Goal: Task Accomplishment & Management: Use online tool/utility

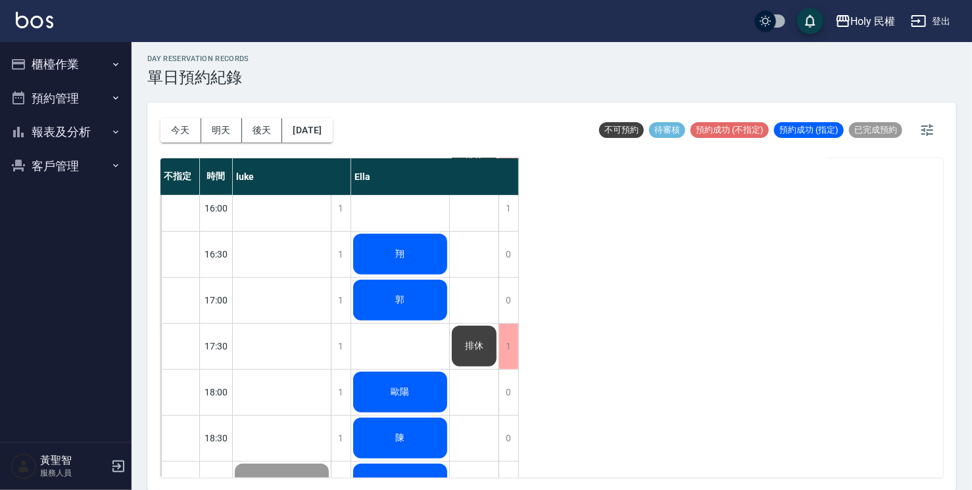
scroll to position [201, 0]
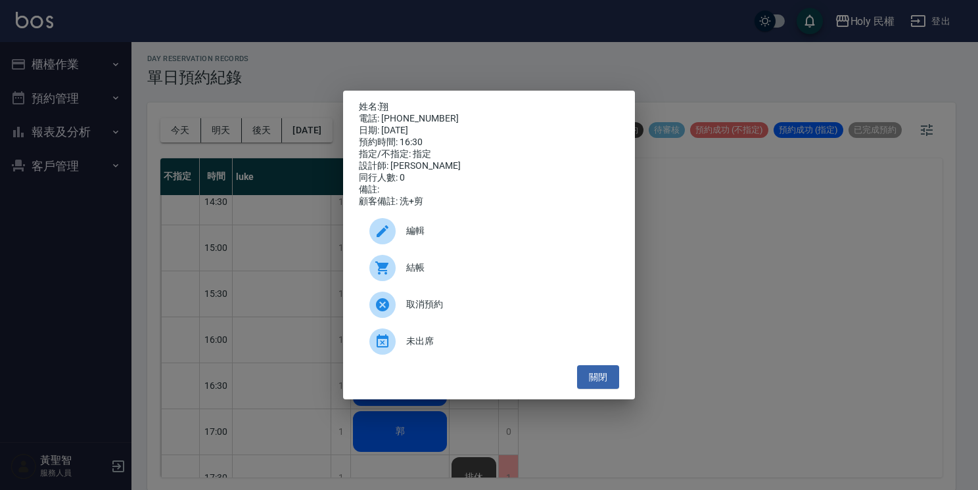
click at [416, 275] on span "結帳" at bounding box center [507, 268] width 203 height 14
click at [597, 382] on button "關閉" at bounding box center [598, 378] width 42 height 24
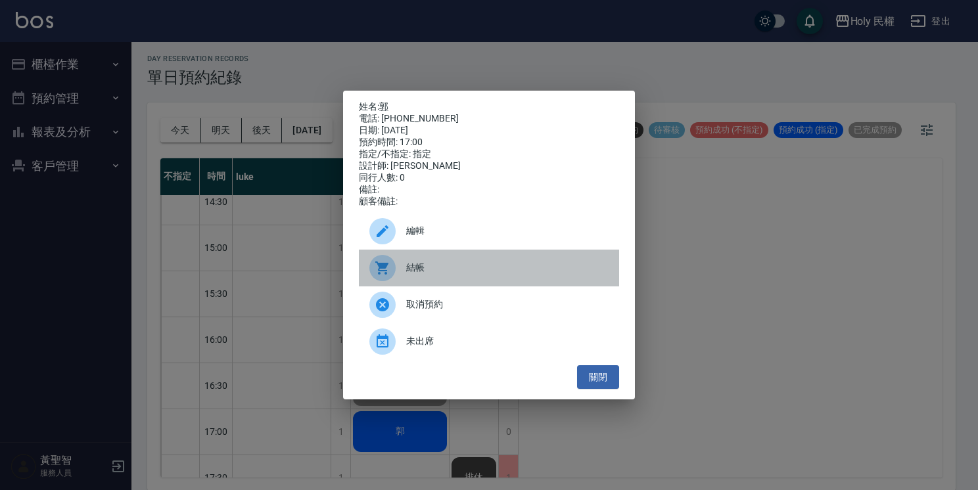
click at [402, 264] on div at bounding box center [388, 268] width 37 height 26
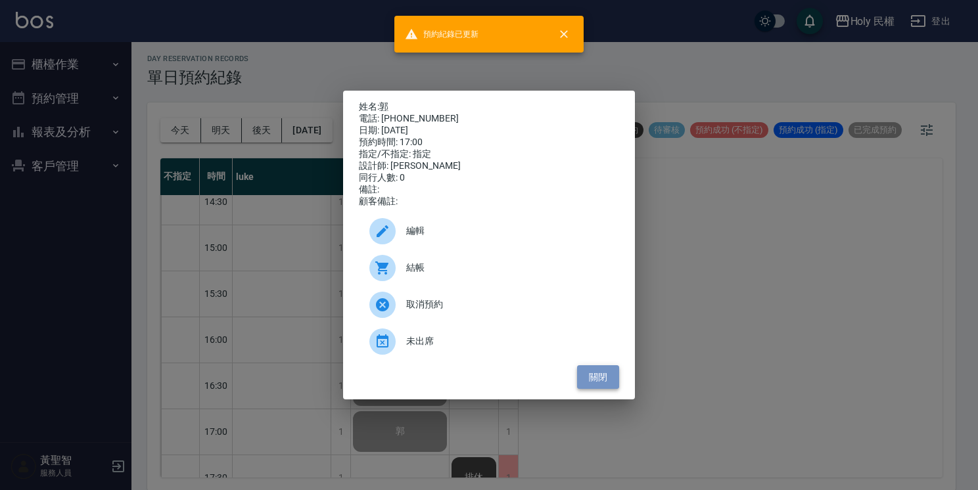
click at [605, 383] on button "關閉" at bounding box center [598, 378] width 42 height 24
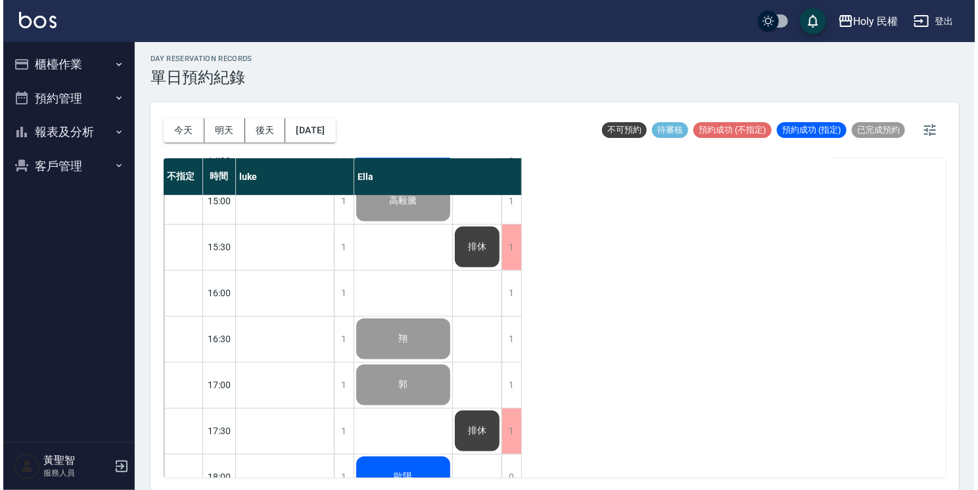
scroll to position [464, 0]
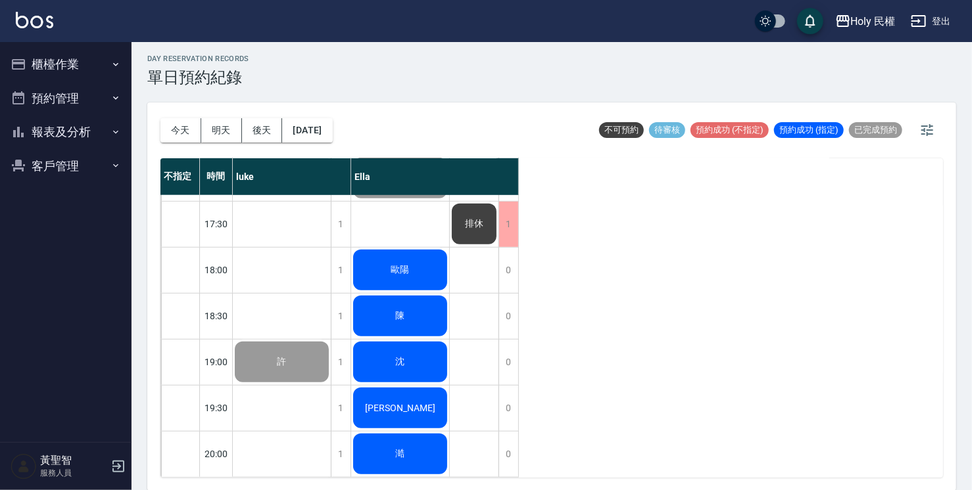
click at [289, 356] on span "歐陽" at bounding box center [282, 362] width 14 height 12
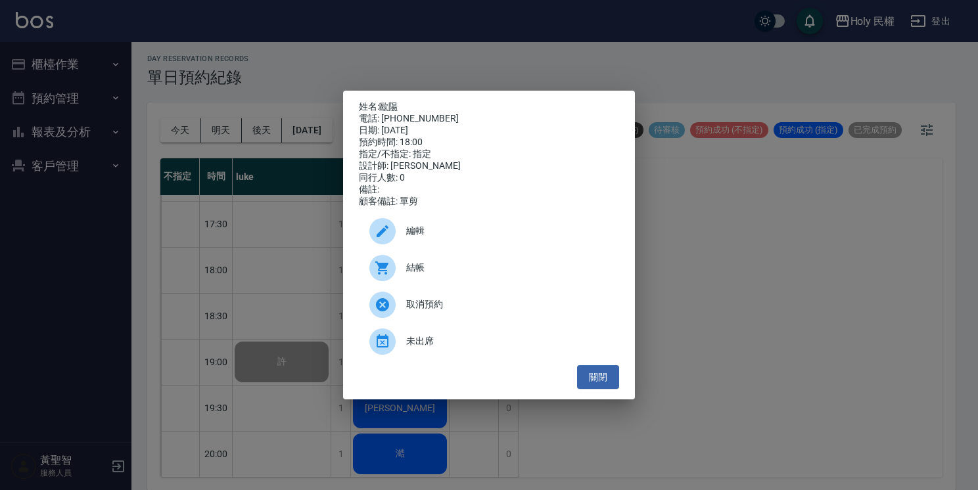
click at [417, 275] on span "結帳" at bounding box center [507, 268] width 203 height 14
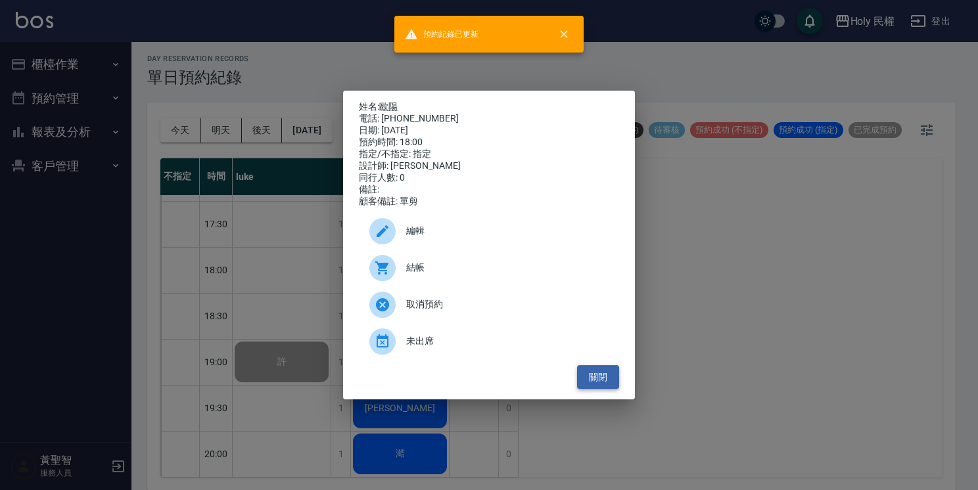
click at [597, 373] on button "關閉" at bounding box center [598, 378] width 42 height 24
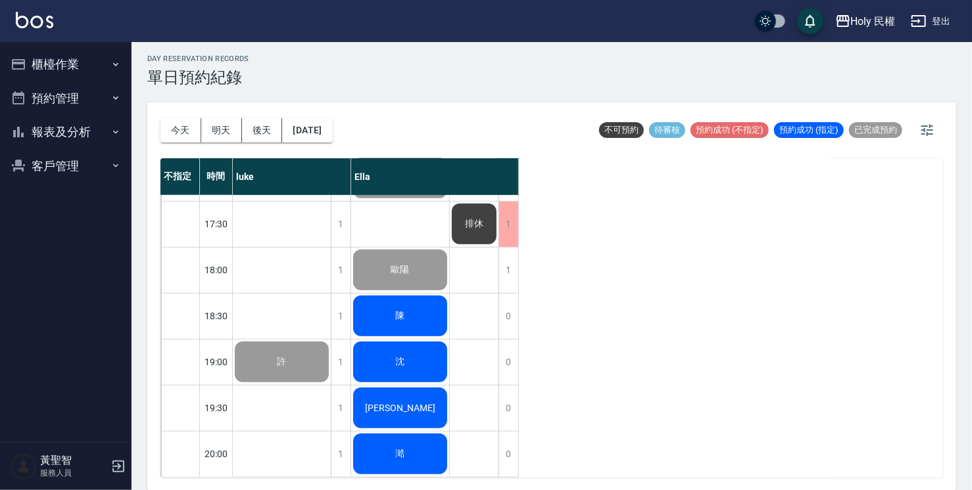
click at [331, 340] on div "陳" at bounding box center [282, 362] width 98 height 45
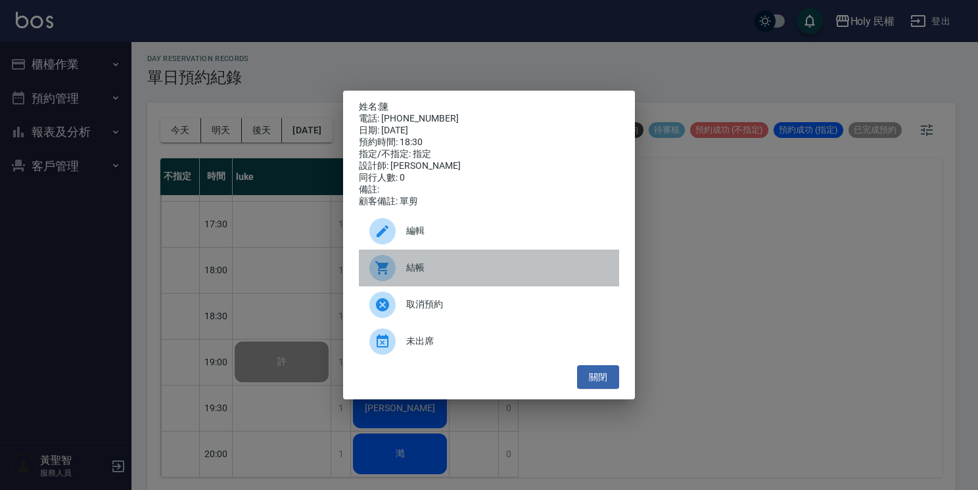
click at [431, 285] on div "結帳" at bounding box center [489, 268] width 260 height 37
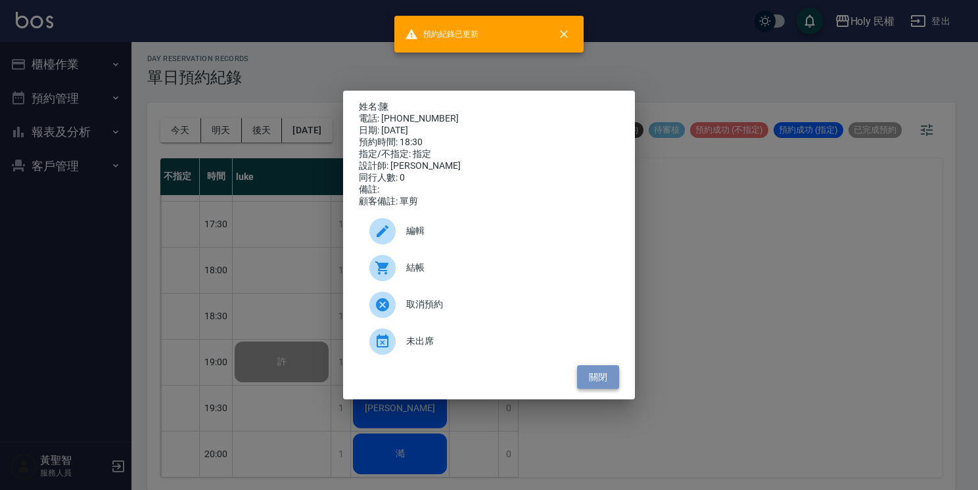
click at [600, 374] on button "關閉" at bounding box center [598, 378] width 42 height 24
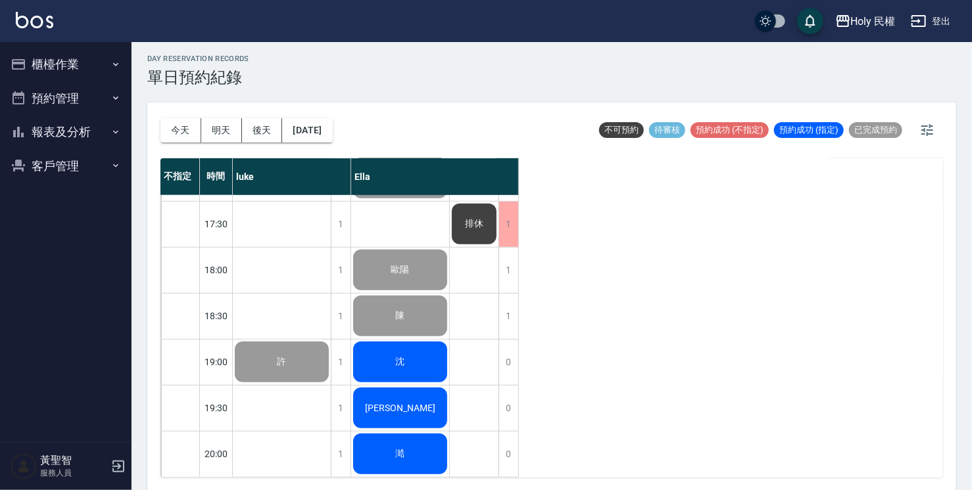
click at [331, 348] on div "沈" at bounding box center [282, 362] width 98 height 45
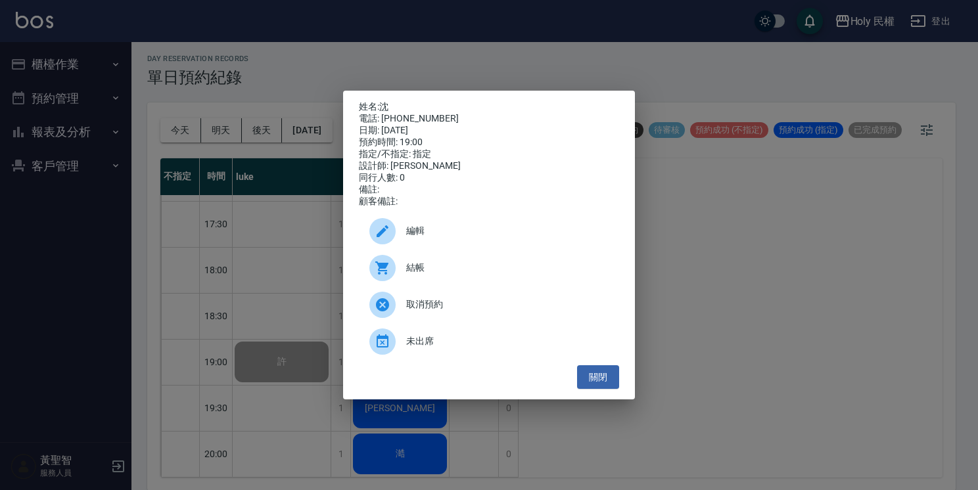
click at [439, 275] on span "結帳" at bounding box center [507, 268] width 203 height 14
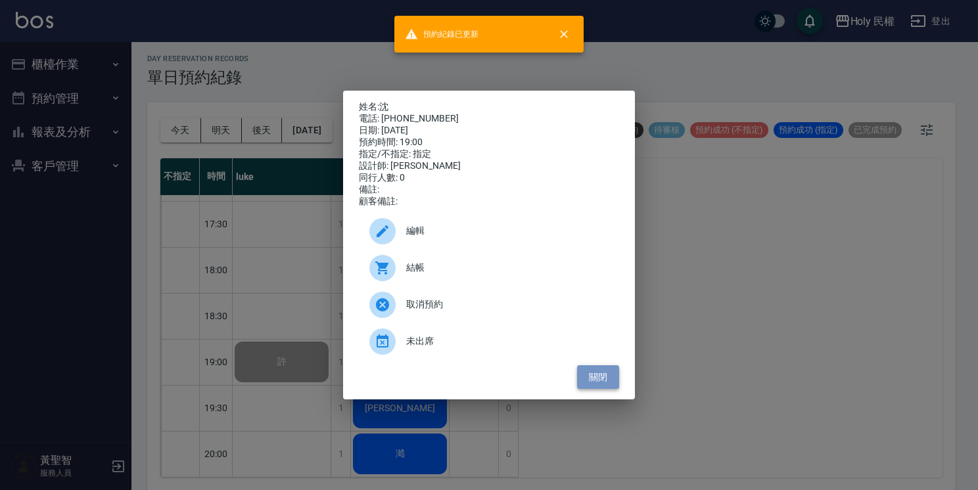
click at [608, 377] on button "關閉" at bounding box center [598, 378] width 42 height 24
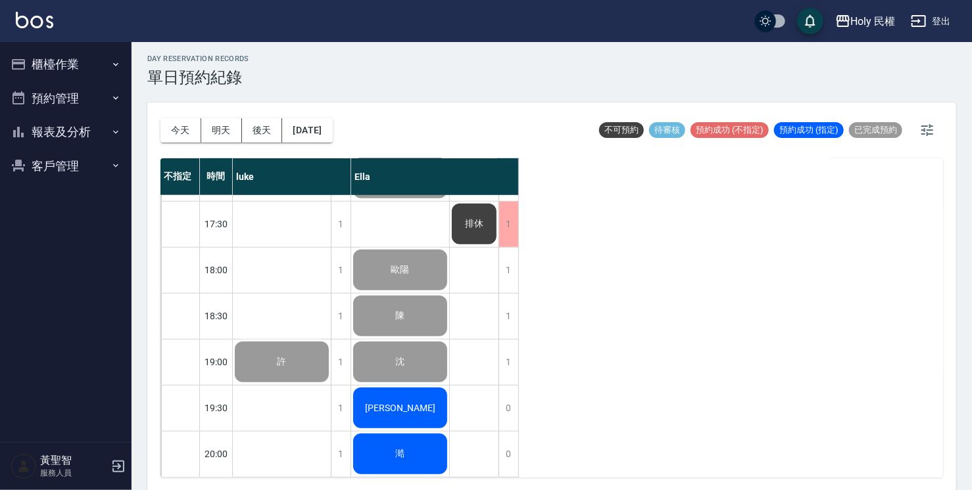
click at [331, 385] on div "廖昱晴" at bounding box center [282, 362] width 98 height 45
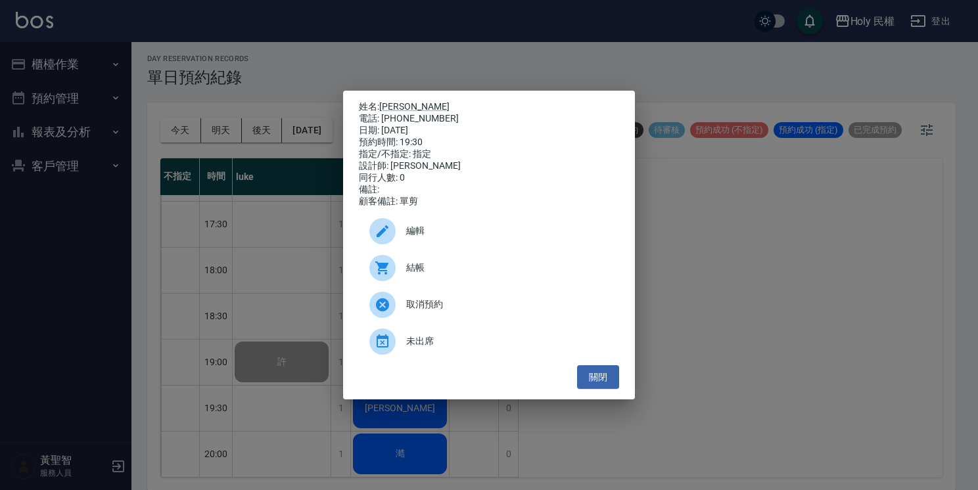
click at [429, 264] on div "結帳" at bounding box center [489, 268] width 260 height 37
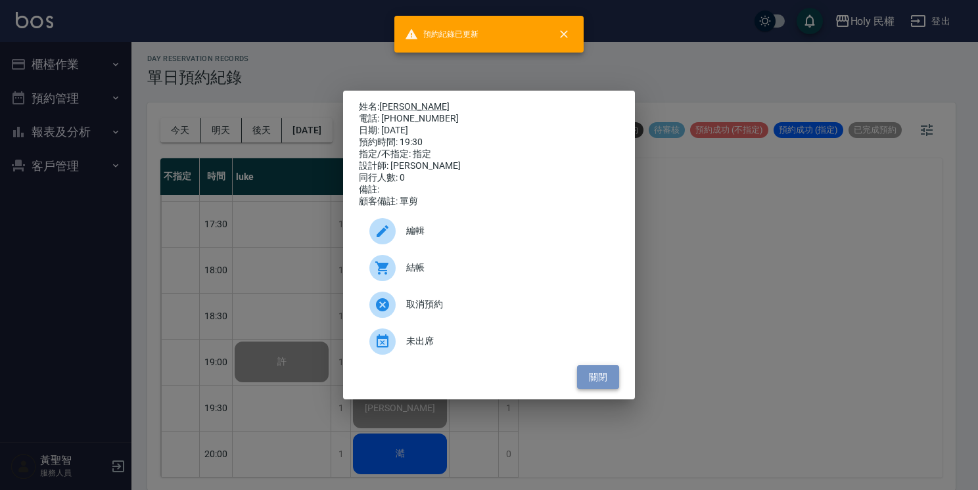
click at [600, 384] on button "關閉" at bounding box center [598, 378] width 42 height 24
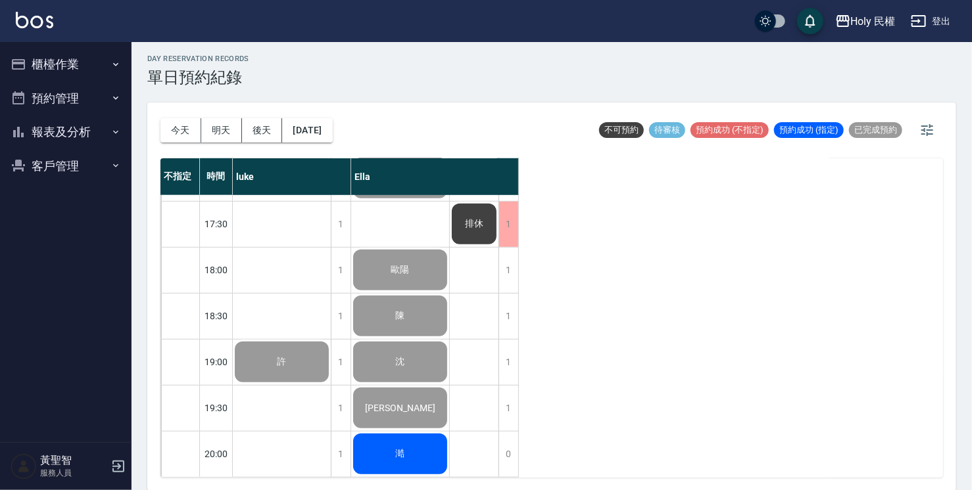
click at [289, 368] on span "澔" at bounding box center [282, 362] width 14 height 12
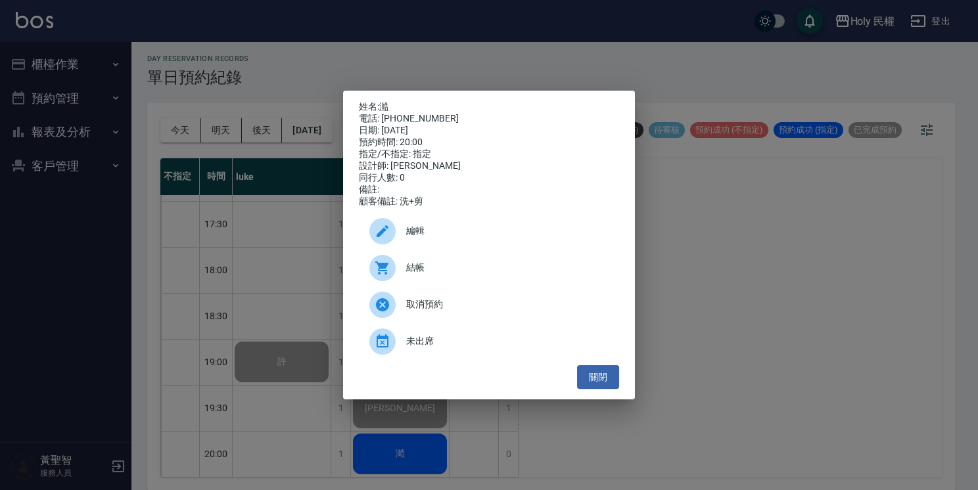
click at [437, 272] on span "結帳" at bounding box center [507, 268] width 203 height 14
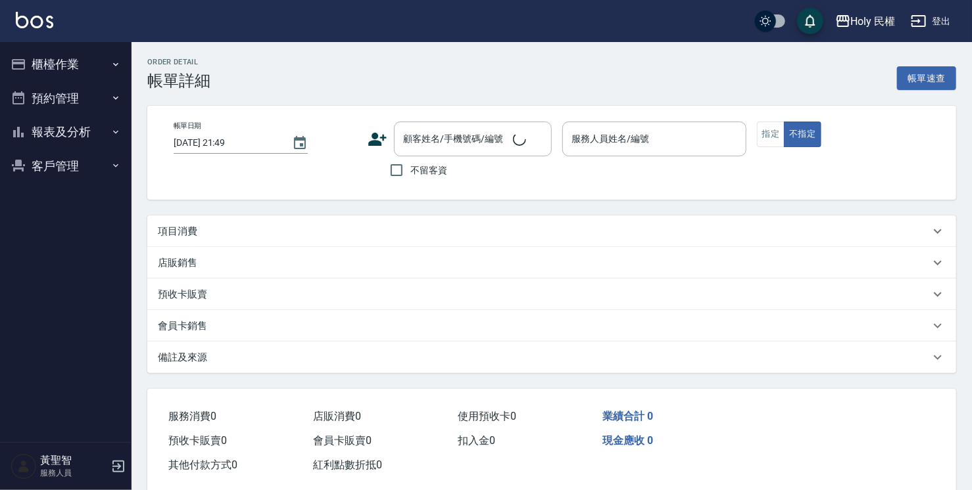
type input "2025/08/19 16:30"
type input "Ella(無代號)"
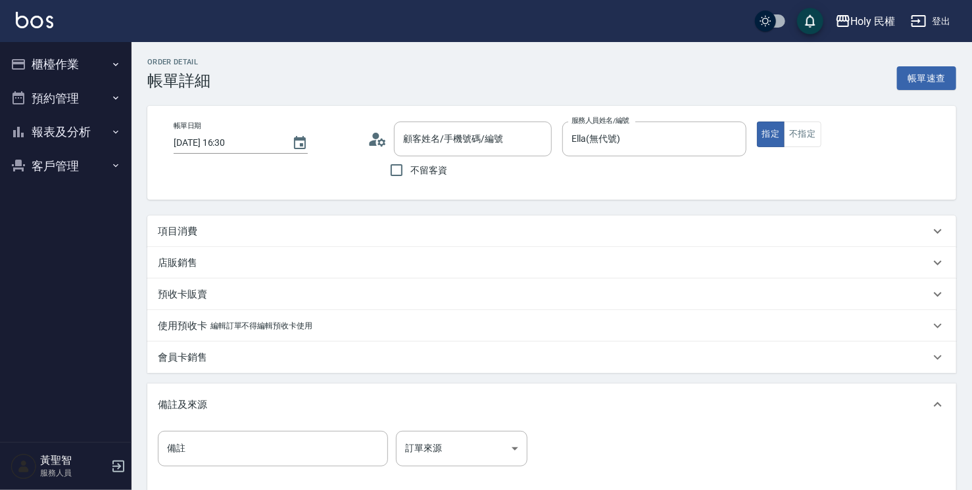
type input "翔/0963302308/null"
click at [332, 226] on div "項目消費" at bounding box center [544, 232] width 772 height 14
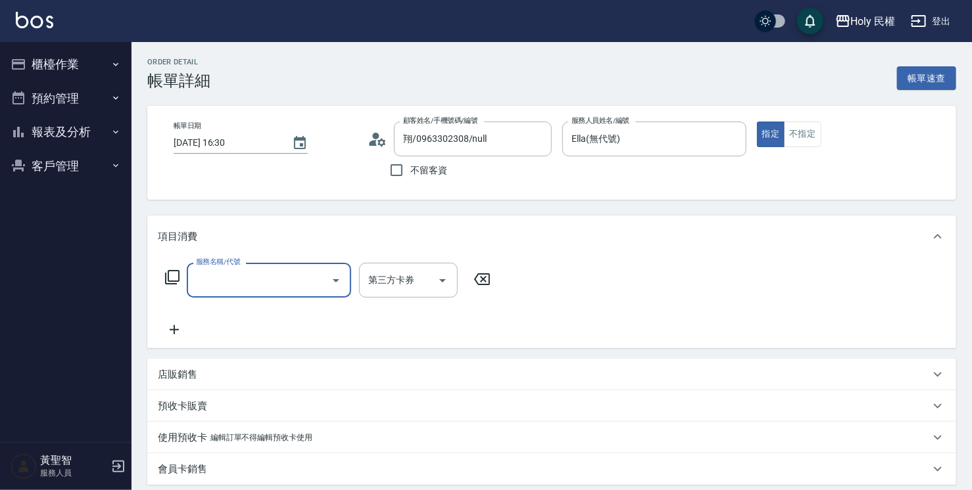
click at [327, 265] on div at bounding box center [335, 280] width 20 height 35
click at [326, 273] on div at bounding box center [335, 280] width 20 height 35
click at [288, 293] on div "服務名稱/代號" at bounding box center [269, 280] width 164 height 35
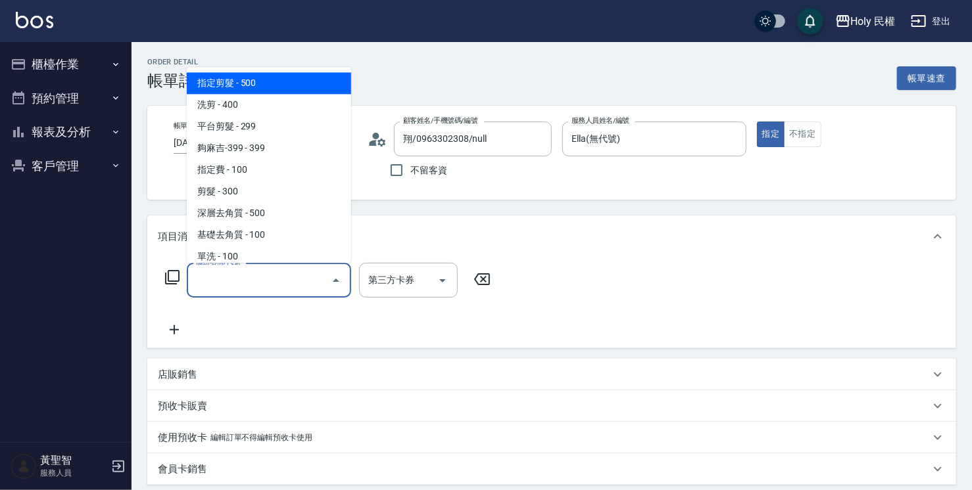
click at [257, 73] on span "指定剪髮 - 500" at bounding box center [269, 83] width 164 height 22
type input "指定剪髮(1)"
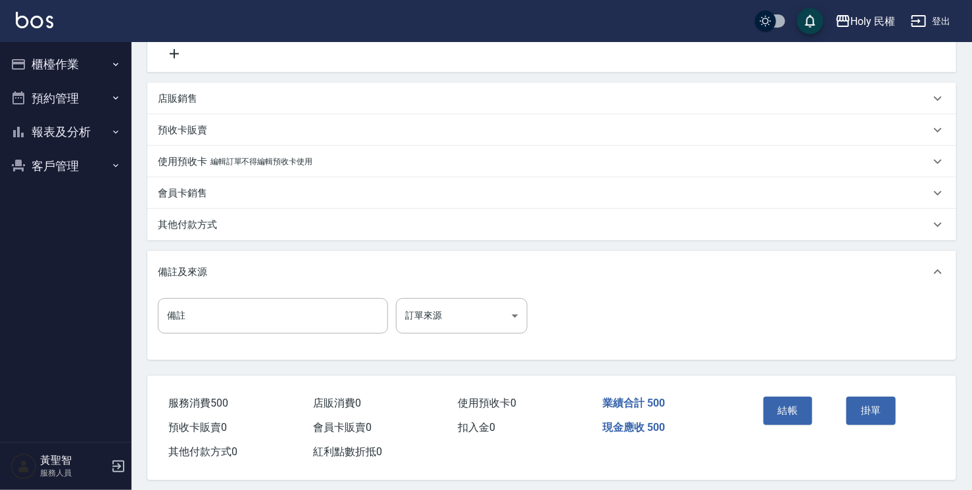
scroll to position [287, 0]
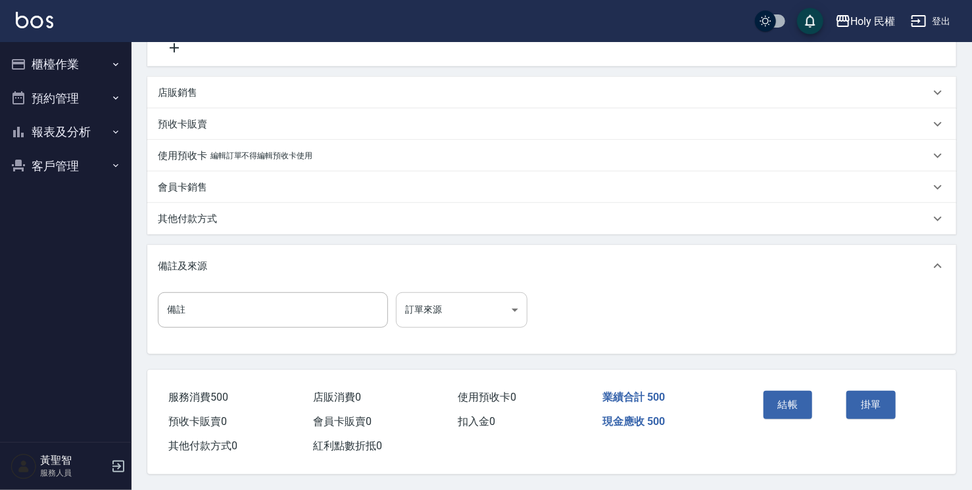
click at [468, 314] on body "Holy 民權 登出 櫃檯作業 打帳單 帳單列表 營業儀表板 現場電腦打卡 預約管理 預約管理 單日預約紀錄 單週預約紀錄 報表及分析 報表目錄 店家日報表 …" at bounding box center [486, 103] width 972 height 773
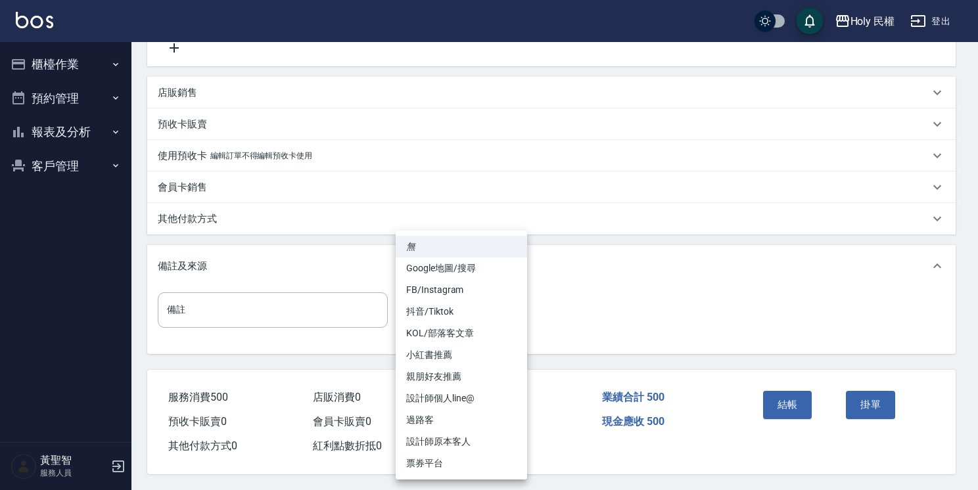
click at [473, 444] on li "設計師原本客人" at bounding box center [461, 442] width 131 height 22
type input "設計師原本客人"
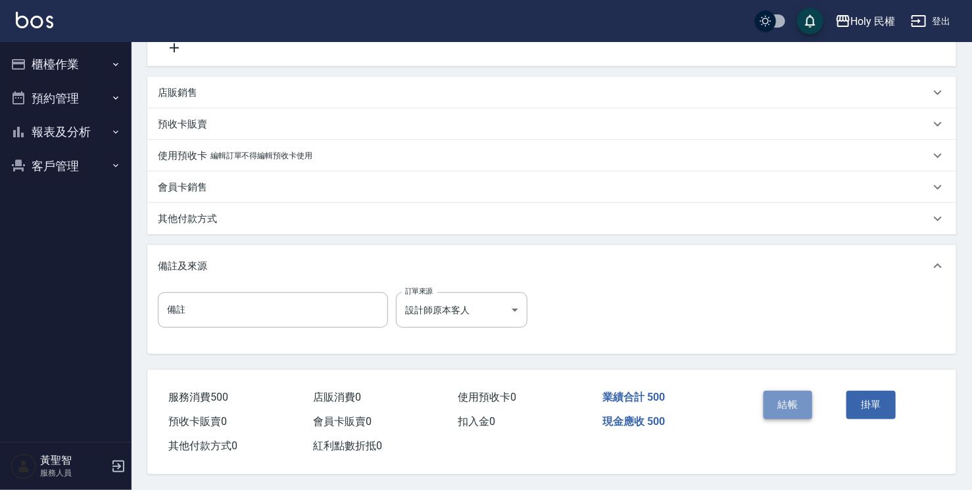
click at [801, 396] on button "結帳" at bounding box center [787, 405] width 49 height 28
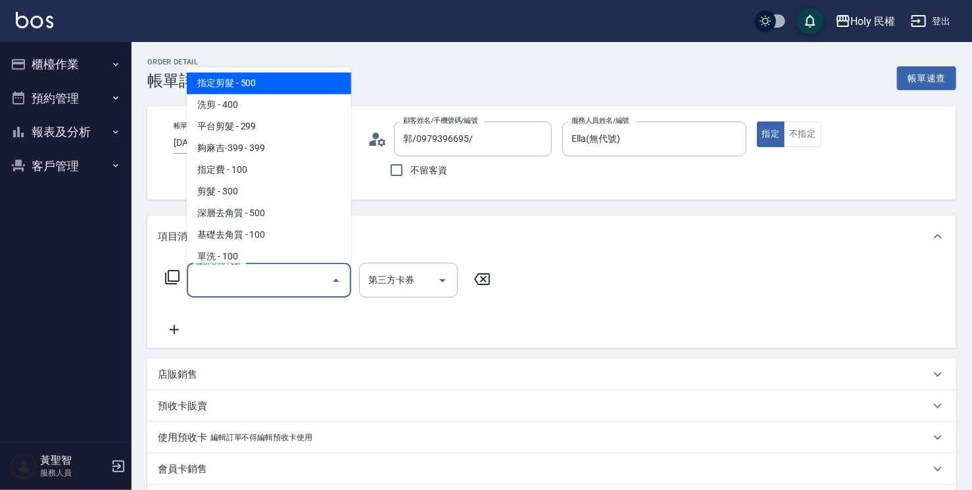
click at [269, 79] on span "指定剪髮 - 500" at bounding box center [269, 83] width 164 height 22
type input "指定剪髮(1)"
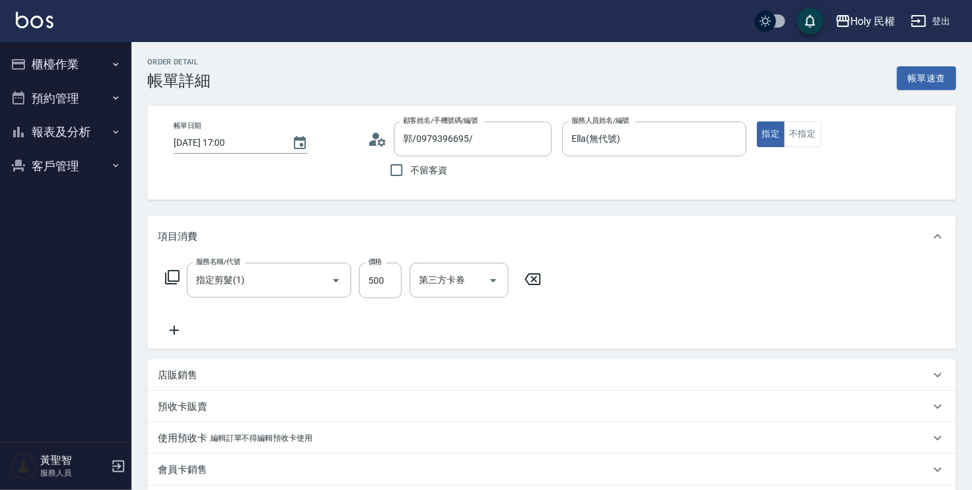
click at [288, 383] on div "店販銷售" at bounding box center [551, 376] width 809 height 32
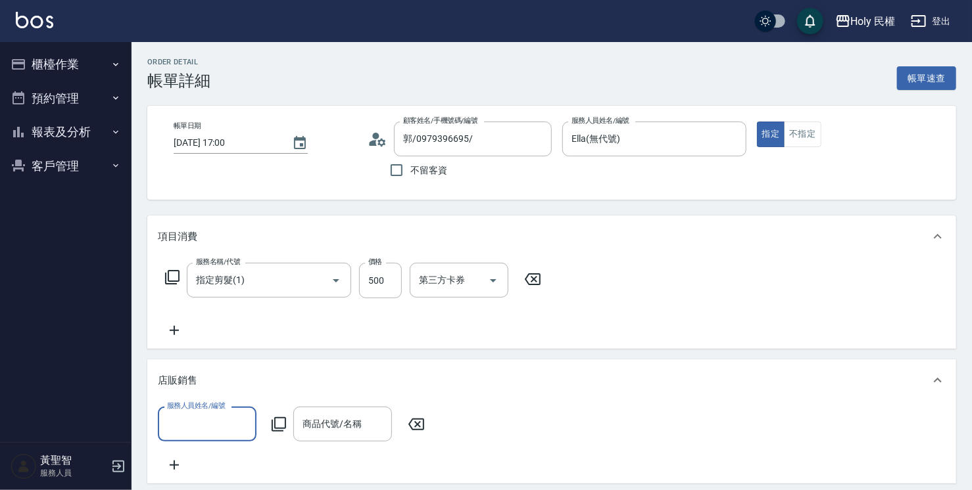
click at [239, 412] on div "服務人員姓名/編號" at bounding box center [207, 424] width 99 height 35
click at [226, 347] on div "Ella (無代號)" at bounding box center [207, 348] width 99 height 22
type input "Ella(無代號)"
click at [329, 427] on input "商品代號/名稱" at bounding box center [342, 424] width 87 height 23
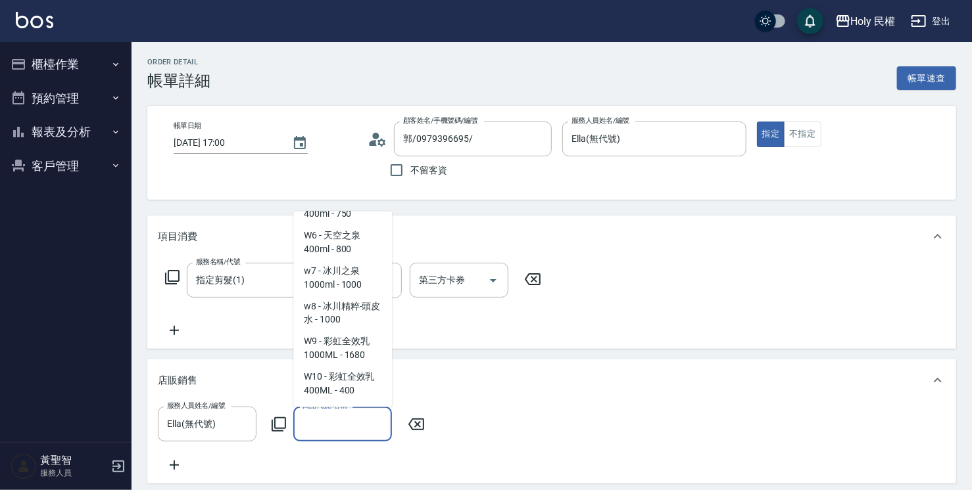
scroll to position [1139, 0]
click at [352, 281] on span "w7 - 冰川之泉1000ml - 1000" at bounding box center [342, 278] width 99 height 36
type input "冰川之泉1000ml"
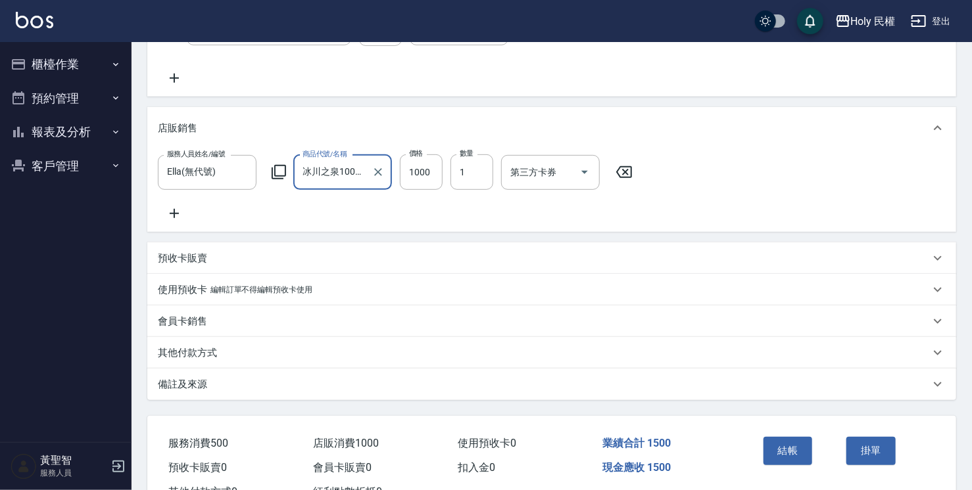
scroll to position [313, 0]
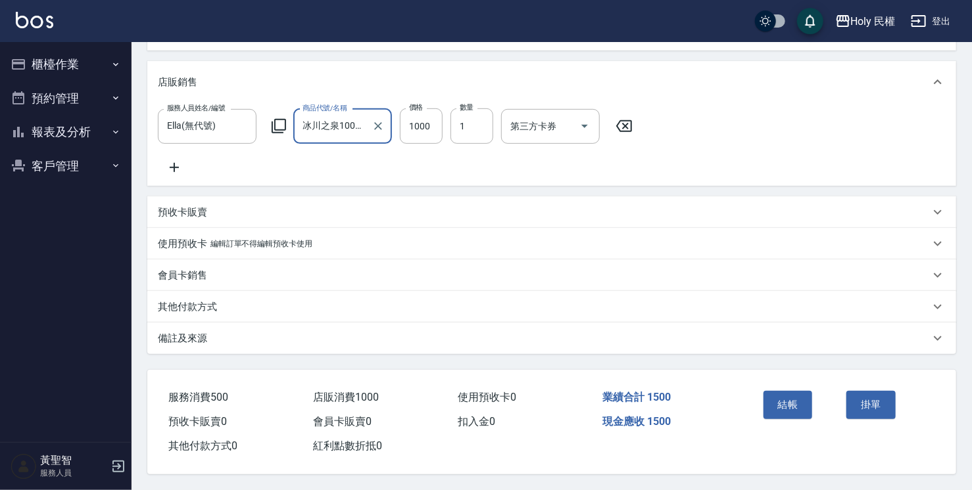
click at [626, 346] on div "備註及來源" at bounding box center [551, 339] width 809 height 32
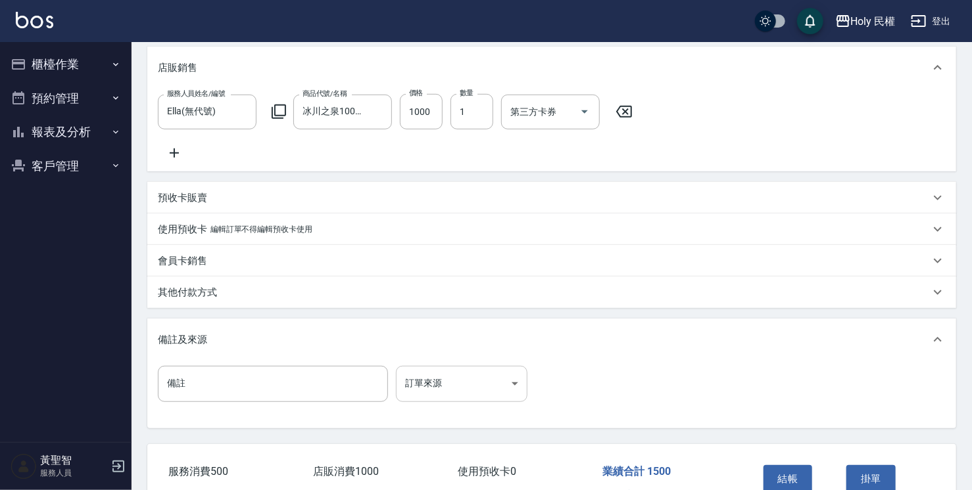
click at [442, 408] on body "Holy 民權 登出 櫃檯作業 打帳單 帳單列表 營業儀表板 現場電腦打卡 預約管理 預約管理 單日預約紀錄 單週預約紀錄 報表及分析 報表目錄 店家日報表 …" at bounding box center [486, 126] width 972 height 878
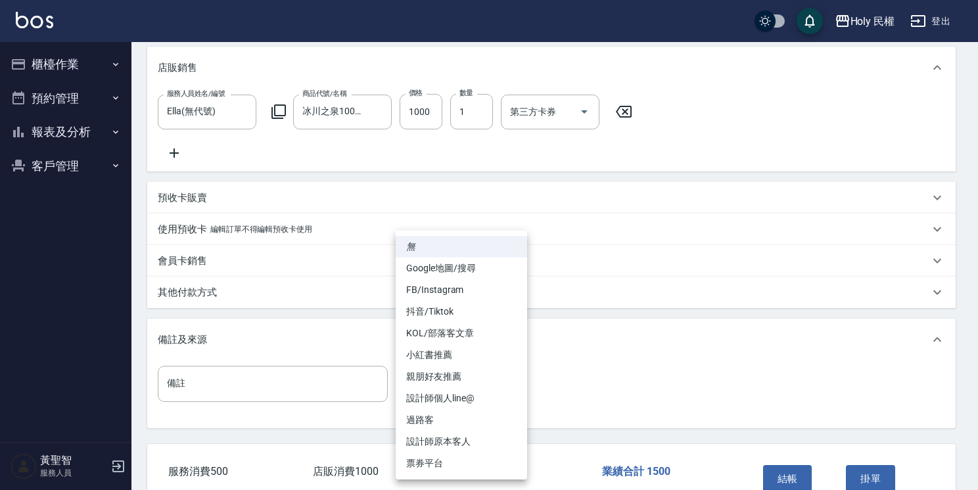
click at [453, 437] on li "設計師原本客人" at bounding box center [461, 442] width 131 height 22
type input "設計師原本客人"
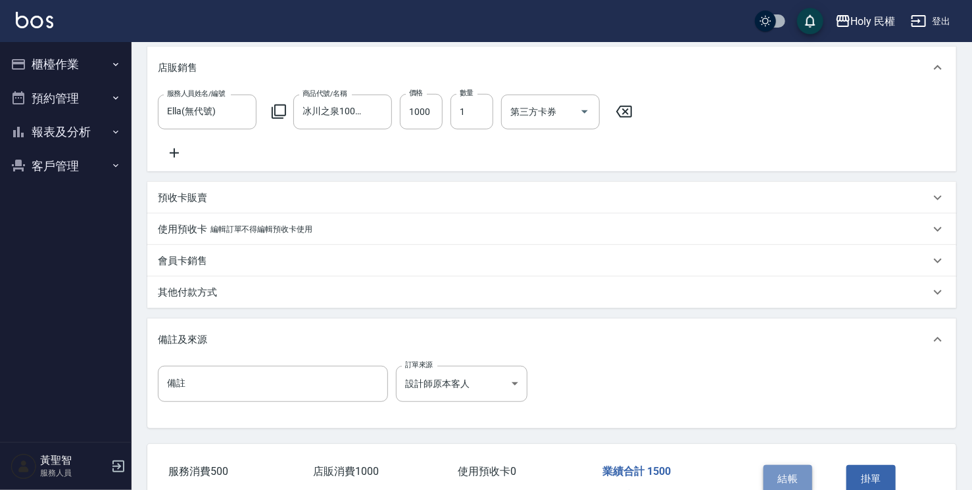
click at [783, 479] on button "結帳" at bounding box center [787, 479] width 49 height 28
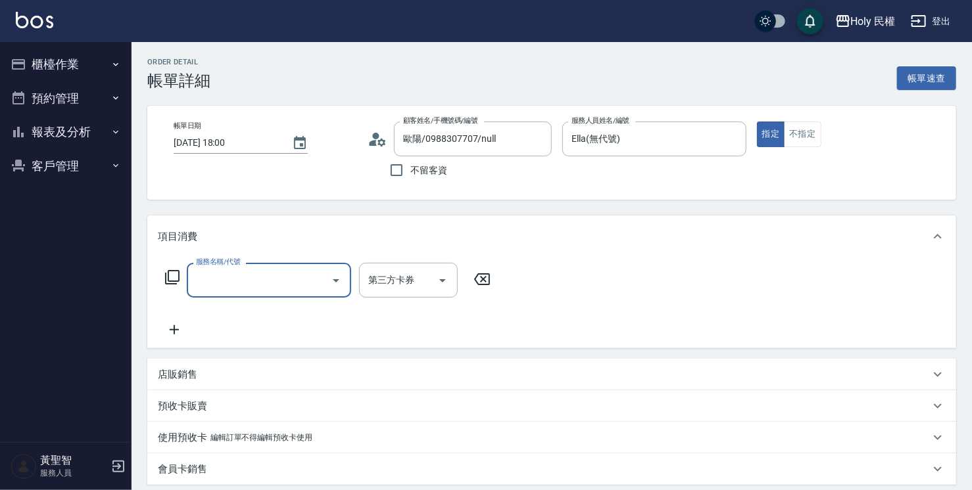
click at [237, 276] on input "服務名稱/代號" at bounding box center [259, 280] width 133 height 23
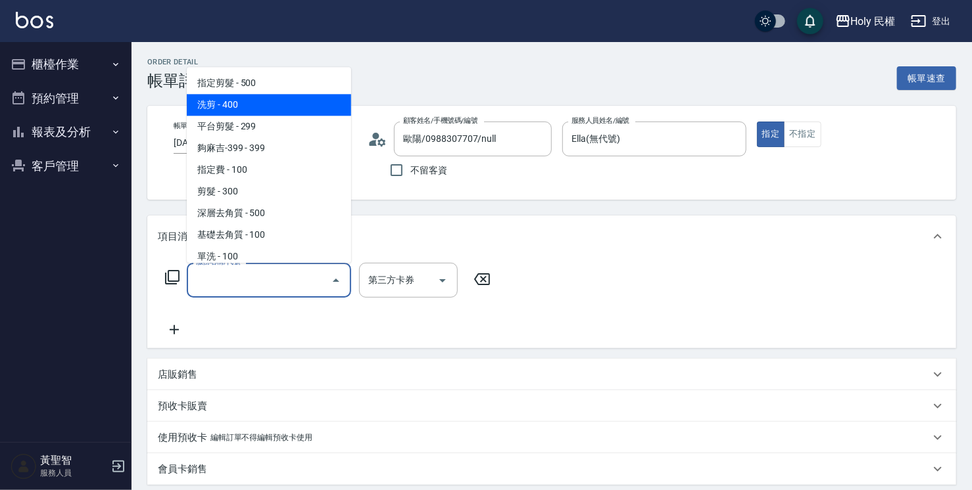
click at [297, 101] on span "洗剪 - 400" at bounding box center [269, 105] width 164 height 22
type input "洗剪(3)"
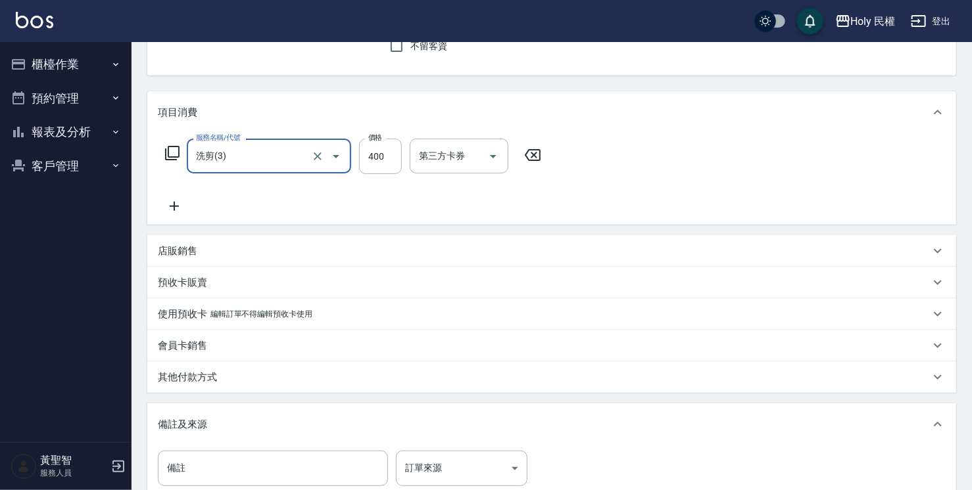
scroll to position [197, 0]
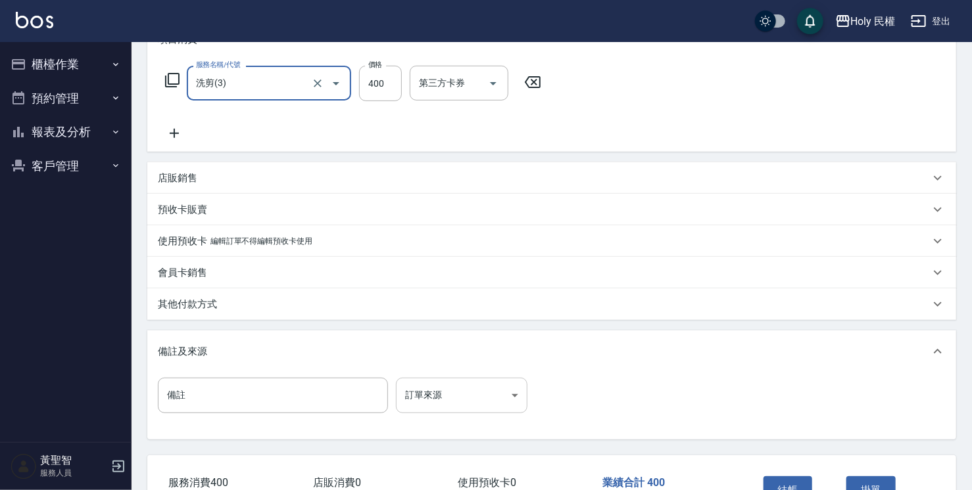
click at [444, 395] on body "Holy 民權 登出 櫃檯作業 打帳單 帳單列表 營業儀表板 現場電腦打卡 預約管理 預約管理 單日預約紀錄 單週預約紀錄 報表及分析 報表目錄 店家日報表 …" at bounding box center [486, 189] width 972 height 773
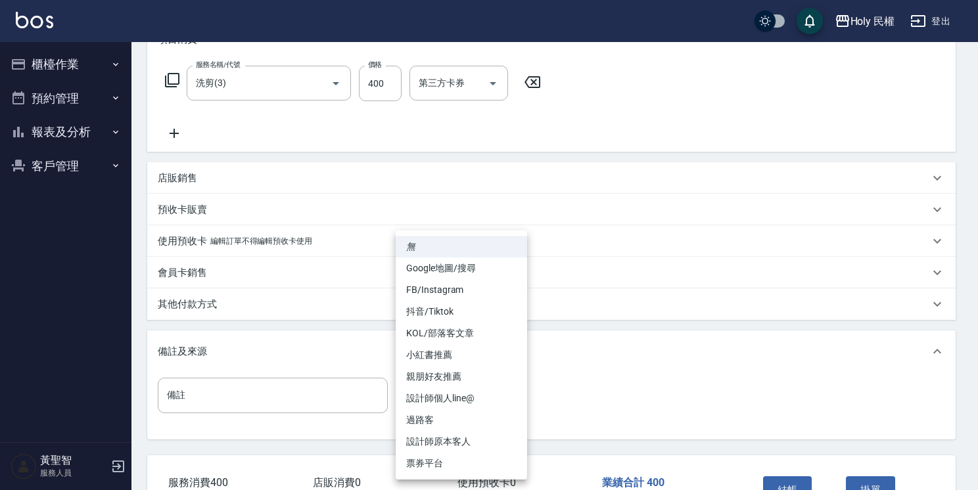
click at [471, 441] on li "設計師原本客人" at bounding box center [461, 442] width 131 height 22
type input "設計師原本客人"
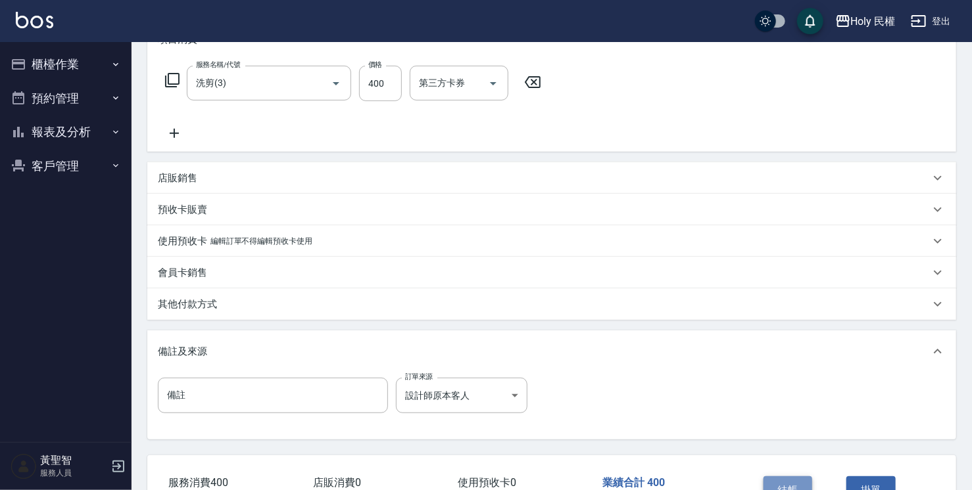
click at [780, 483] on button "結帳" at bounding box center [787, 491] width 49 height 28
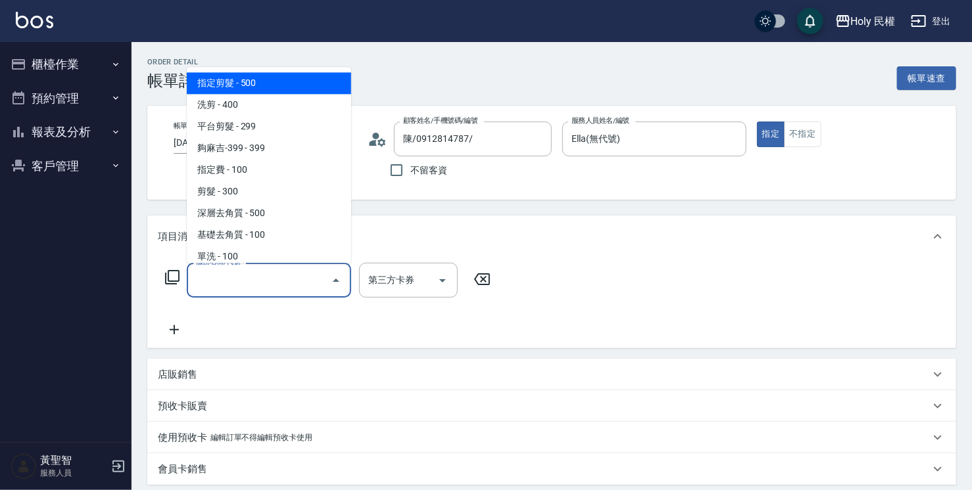
click at [287, 91] on span "指定剪髮 - 500" at bounding box center [269, 83] width 164 height 22
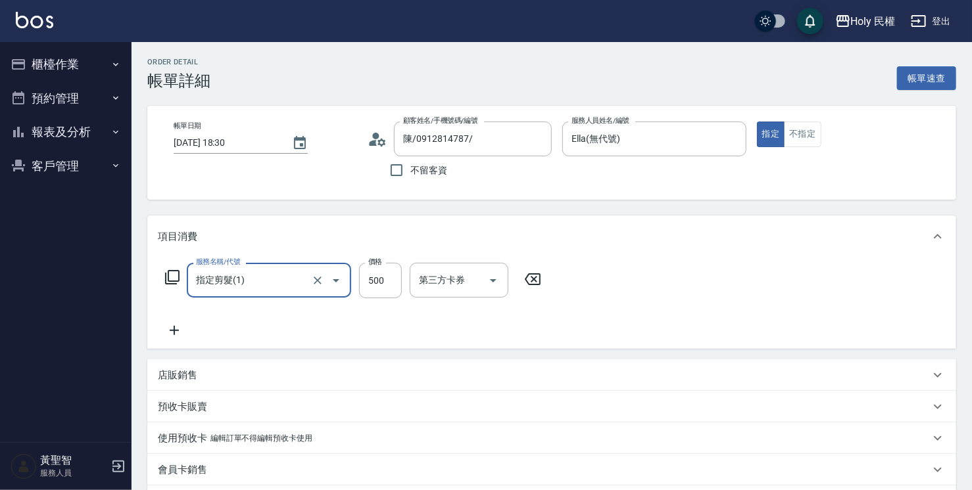
click at [336, 280] on icon "Open" at bounding box center [336, 280] width 7 height 3
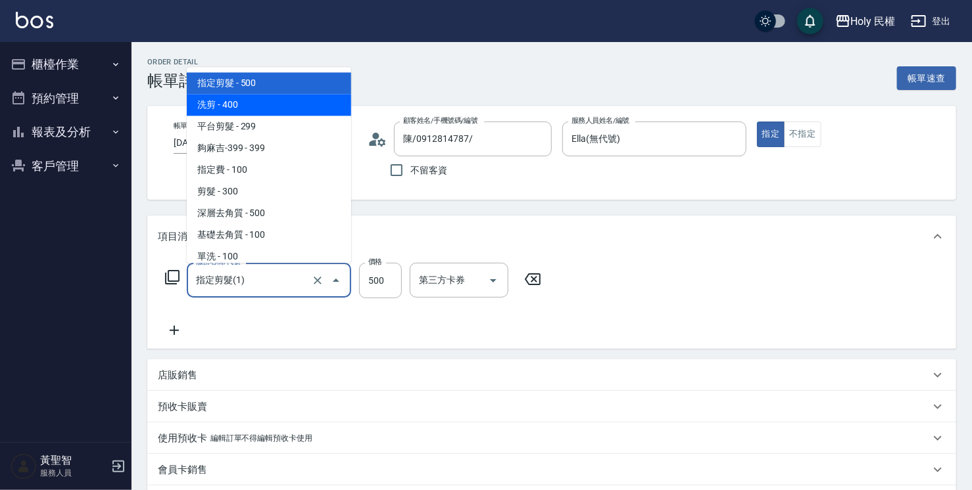
click at [304, 113] on span "洗剪 - 400" at bounding box center [269, 105] width 164 height 22
type input "洗剪(3)"
type input "400"
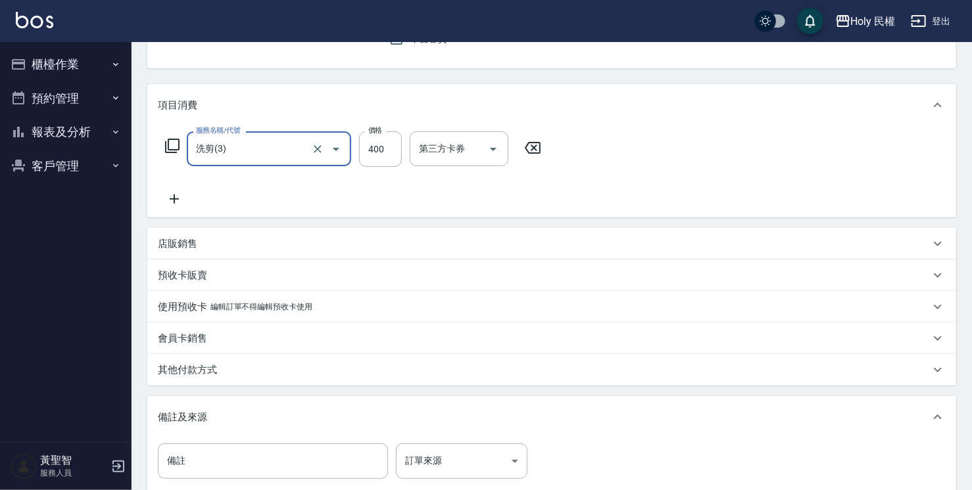
scroll to position [197, 0]
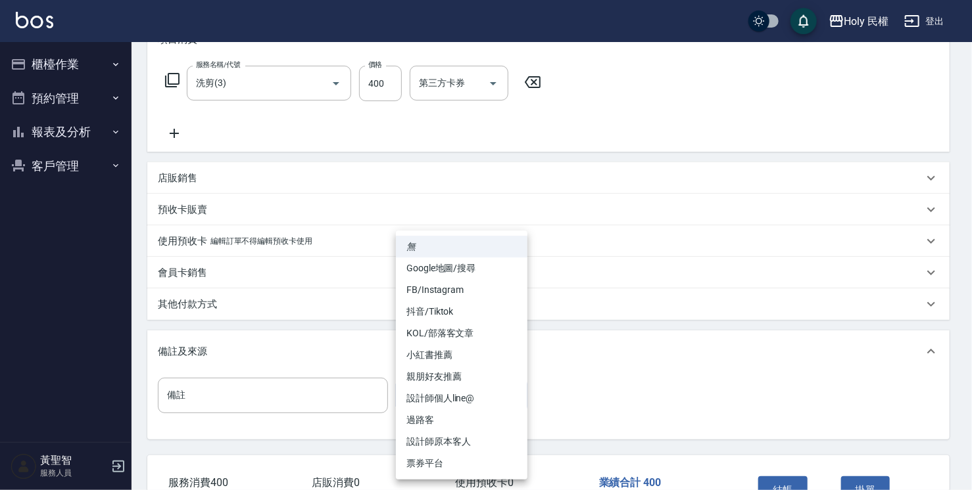
click at [446, 382] on body "Holy 民權 登出 櫃檯作業 打帳單 帳單列表 營業儀表板 現場電腦打卡 預約管理 預約管理 單日預約紀錄 單週預約紀錄 報表及分析 報表目錄 店家日報表 …" at bounding box center [486, 189] width 972 height 773
click at [463, 441] on li "設計師原本客人" at bounding box center [461, 442] width 131 height 22
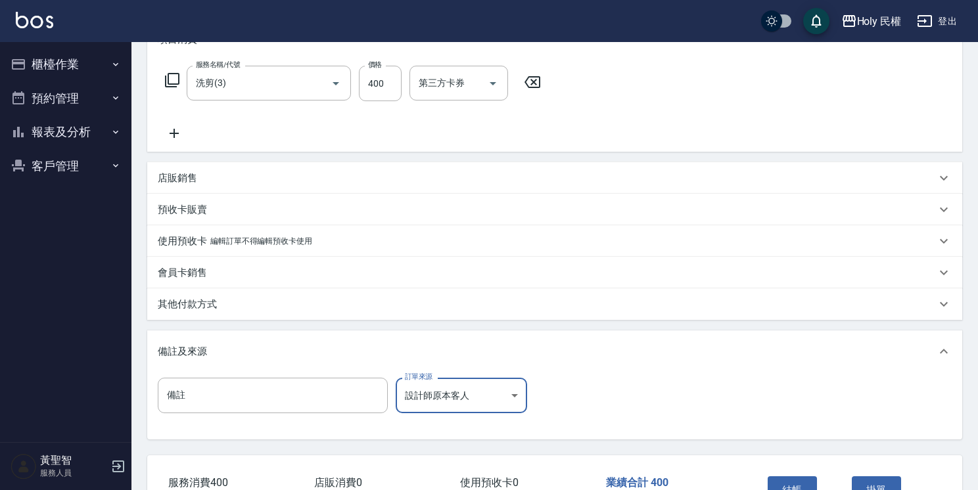
type input "設計師原本客人"
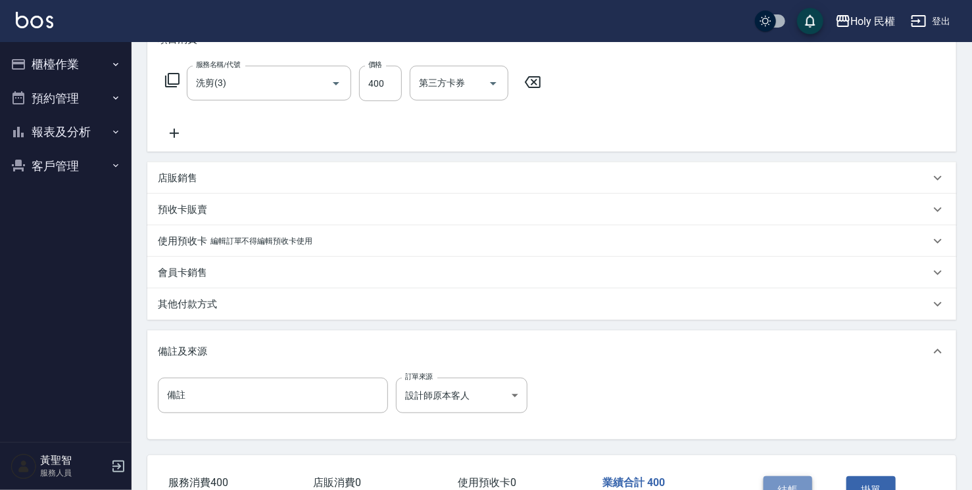
click at [772, 485] on button "結帳" at bounding box center [787, 491] width 49 height 28
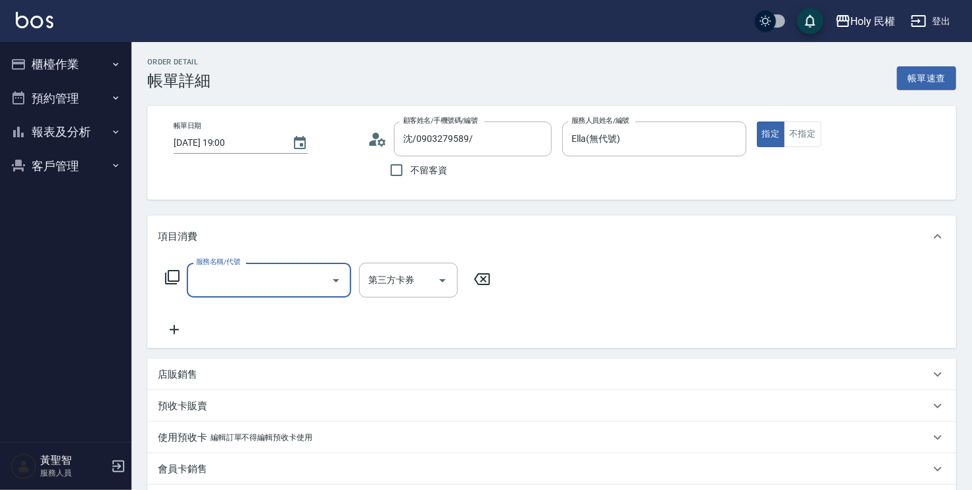
click at [325, 277] on div at bounding box center [335, 280] width 20 height 35
click at [331, 281] on icon "Open" at bounding box center [336, 281] width 16 height 16
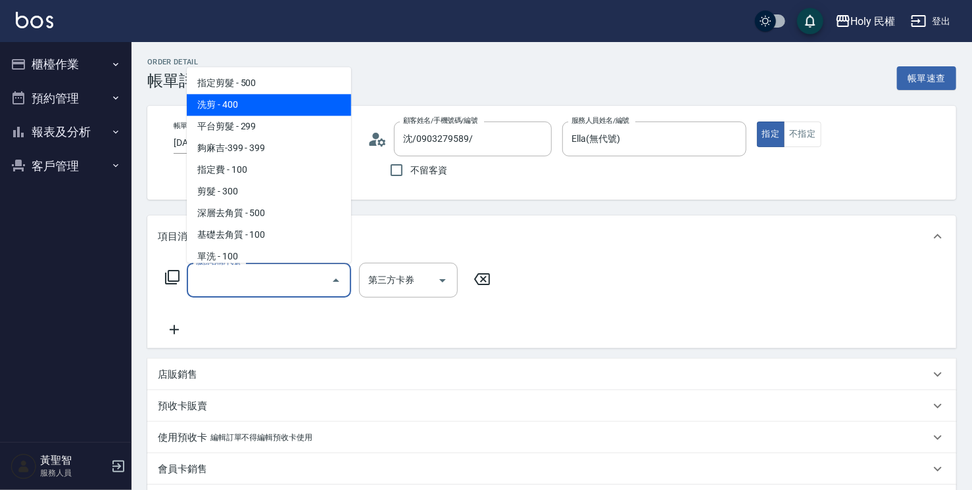
click at [289, 102] on span "洗剪 - 400" at bounding box center [269, 105] width 164 height 22
type input "洗剪(3)"
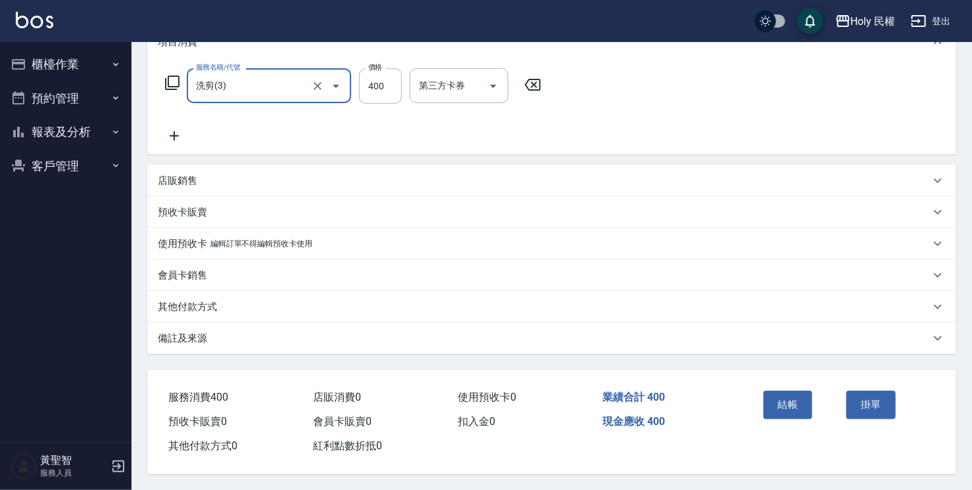
scroll to position [199, 0]
click at [557, 345] on div "備註及來源" at bounding box center [551, 339] width 809 height 32
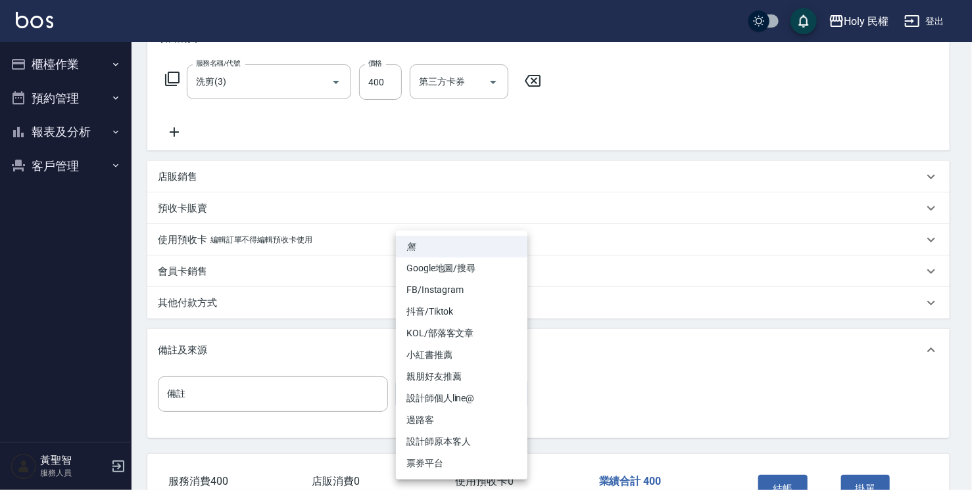
click at [479, 403] on body "Holy 民權 登出 櫃檯作業 打帳單 帳單列表 營業儀表板 現場電腦打卡 預約管理 預約管理 單日預約紀錄 單週預約紀錄 報表及分析 報表目錄 店家日報表 …" at bounding box center [486, 187] width 972 height 773
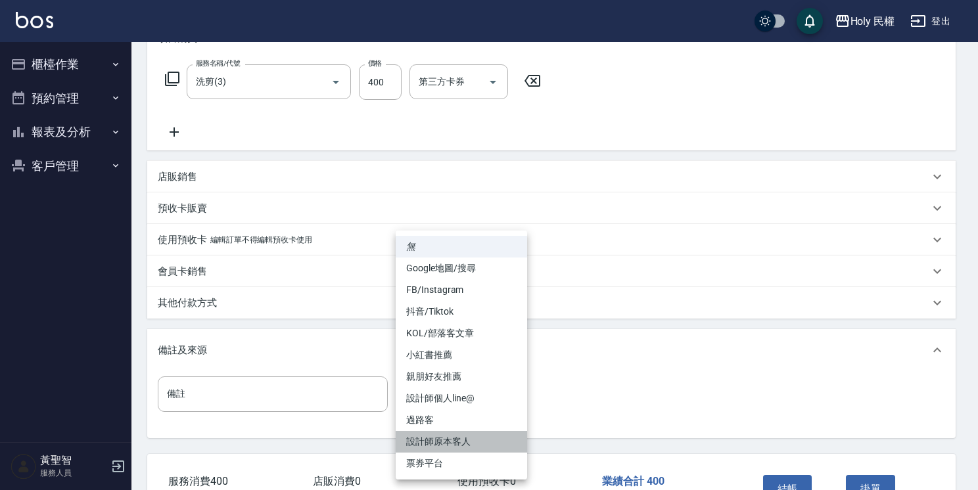
click at [464, 444] on li "設計師原本客人" at bounding box center [461, 442] width 131 height 22
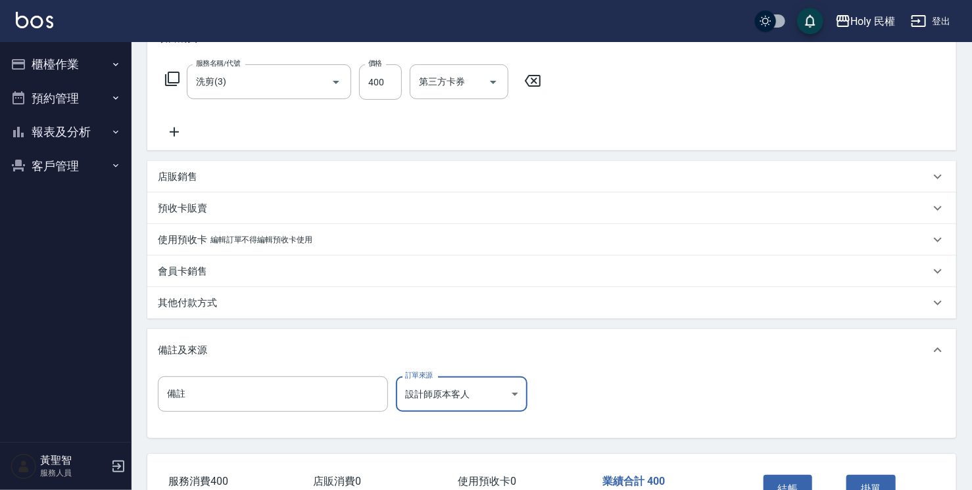
click at [455, 391] on body "Holy 民權 登出 櫃檯作業 打帳單 帳單列表 營業儀表板 現場電腦打卡 預約管理 預約管理 單日預約紀錄 單週預約紀錄 報表及分析 報表目錄 店家日報表 …" at bounding box center [486, 187] width 972 height 773
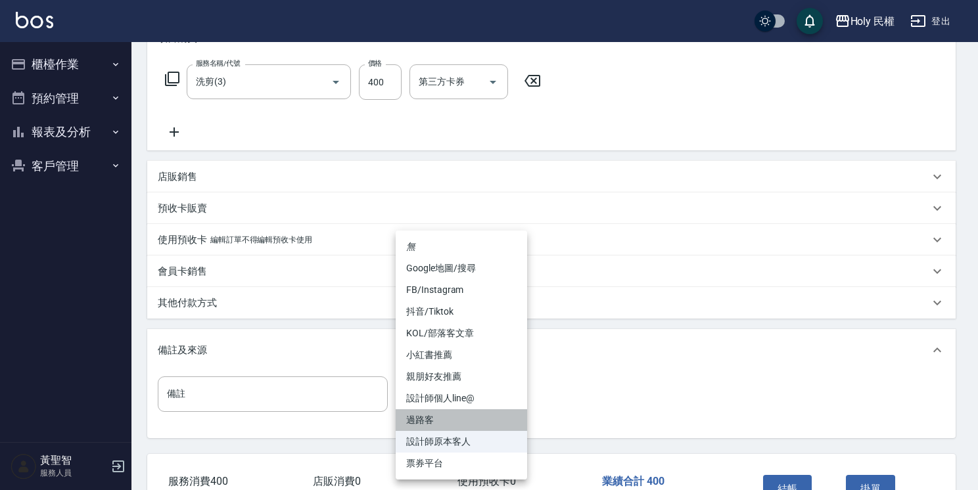
click at [450, 419] on li "過路客" at bounding box center [461, 421] width 131 height 22
type input "過路客"
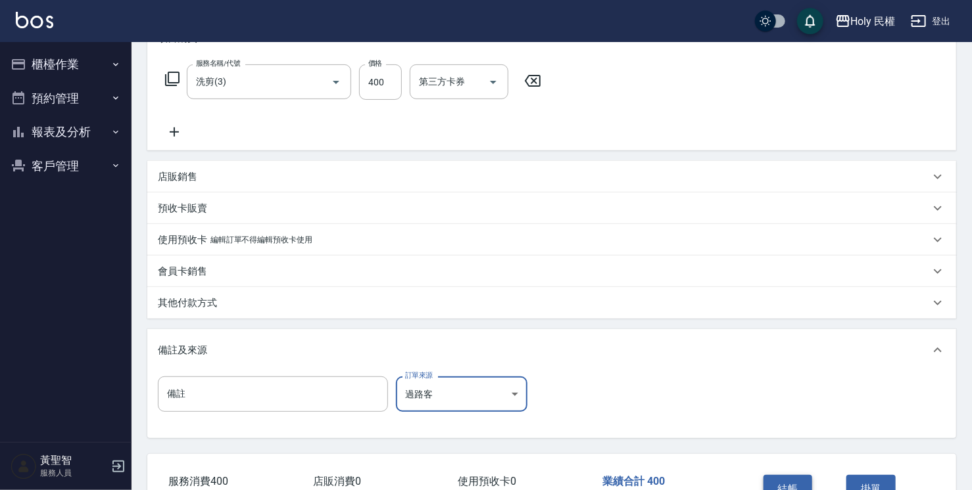
click at [783, 485] on button "結帳" at bounding box center [787, 489] width 49 height 28
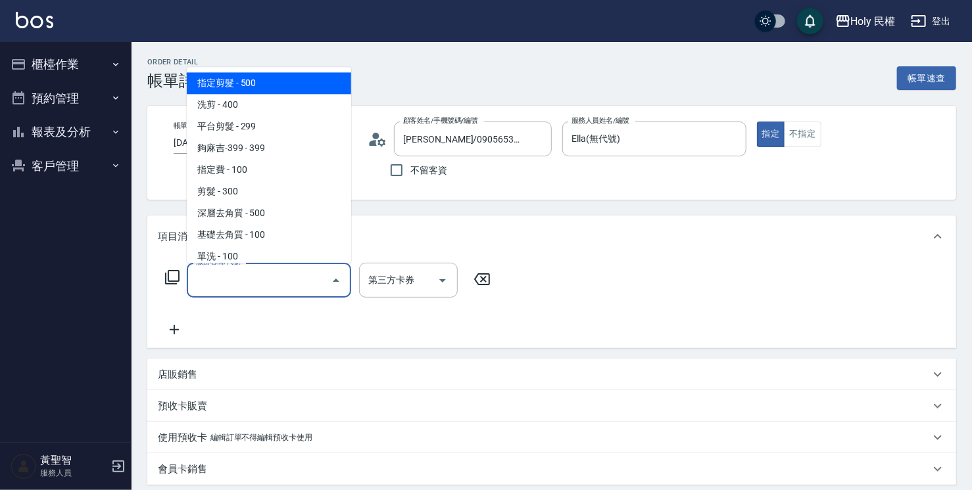
click at [239, 81] on span "指定剪髮 - 500" at bounding box center [269, 83] width 164 height 22
type input "指定剪髮(1)"
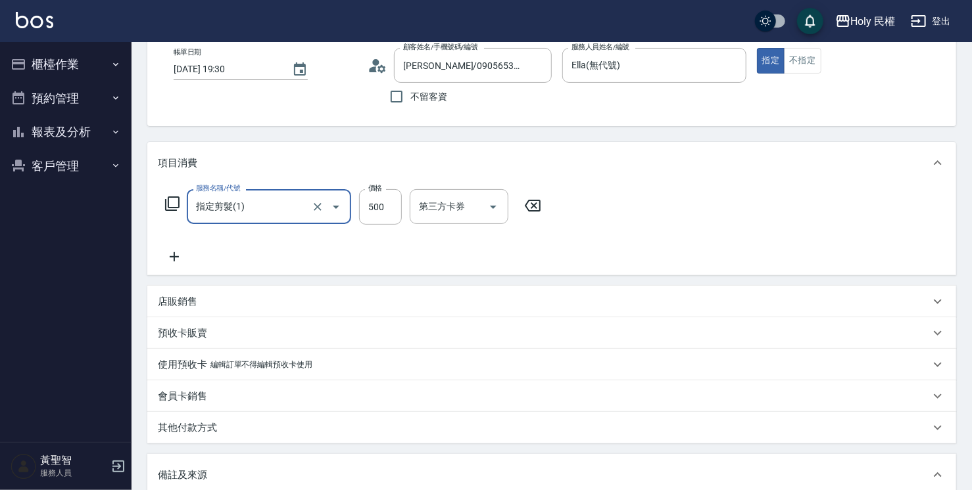
scroll to position [197, 0]
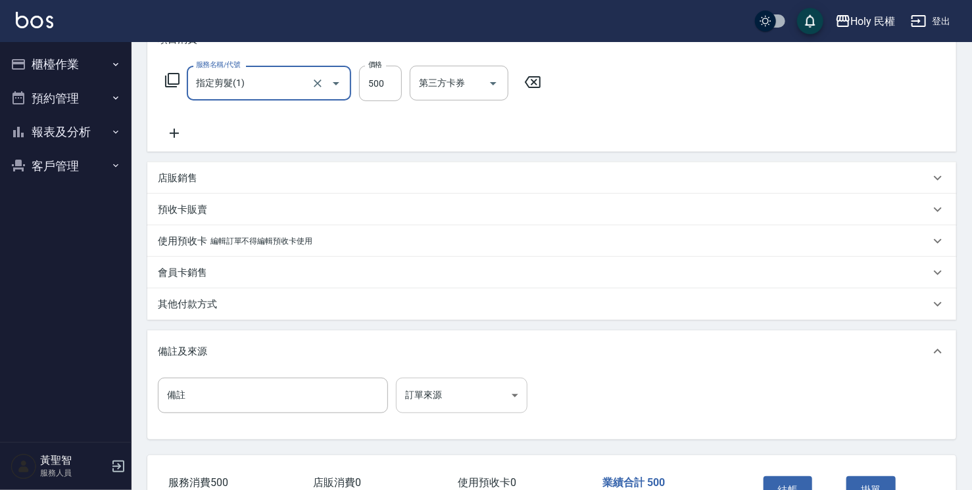
click at [502, 401] on body "Holy 民權 登出 櫃檯作業 打帳單 帳單列表 營業儀表板 現場電腦打卡 預約管理 預約管理 單日預約紀錄 單週預約紀錄 報表及分析 報表目錄 店家日報表 …" at bounding box center [486, 189] width 972 height 773
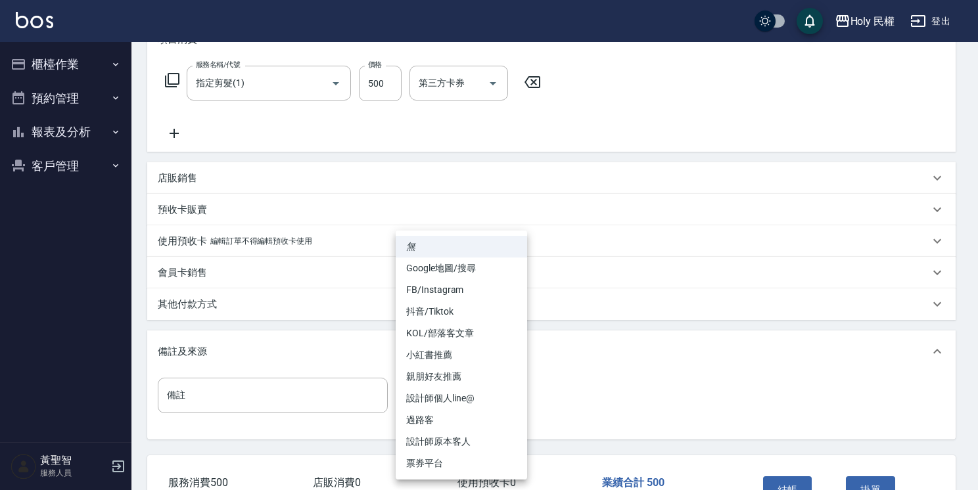
click at [453, 441] on li "設計師原本客人" at bounding box center [461, 442] width 131 height 22
type input "設計師原本客人"
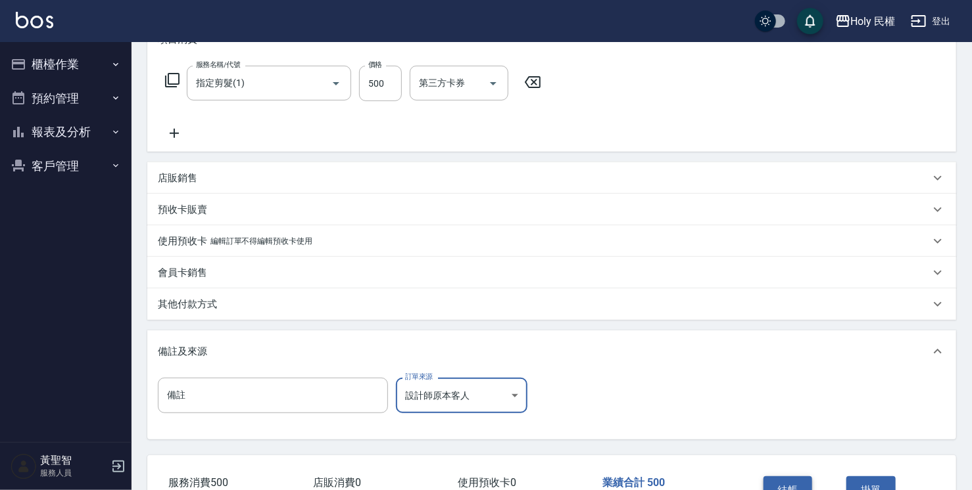
click at [778, 484] on button "結帳" at bounding box center [787, 491] width 49 height 28
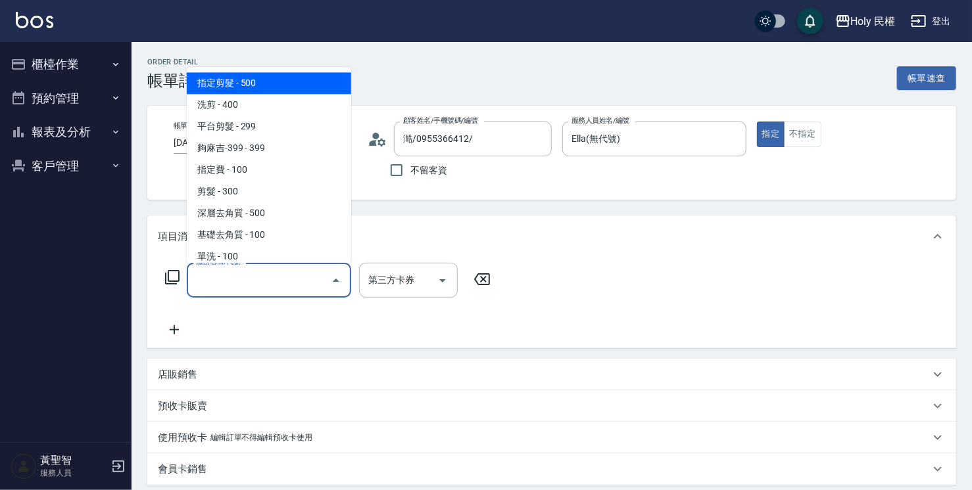
click at [279, 87] on span "指定剪髮 - 500" at bounding box center [269, 83] width 164 height 22
type input "指定剪髮(1)"
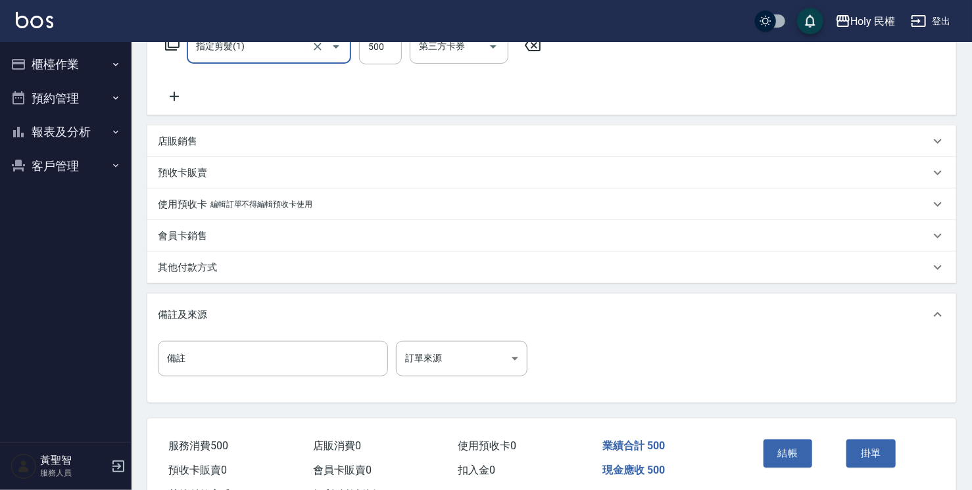
scroll to position [263, 0]
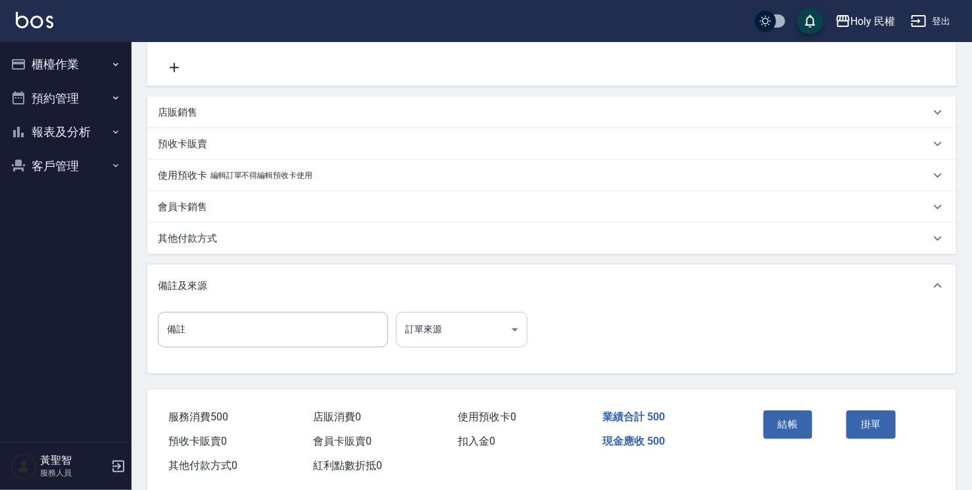
click at [479, 325] on body "Holy 民權 登出 櫃檯作業 打帳單 帳單列表 營業儀表板 現場電腦打卡 預約管理 預約管理 單日預約紀錄 單週預約紀錄 報表及分析 報表目錄 店家日報表 …" at bounding box center [486, 123] width 972 height 773
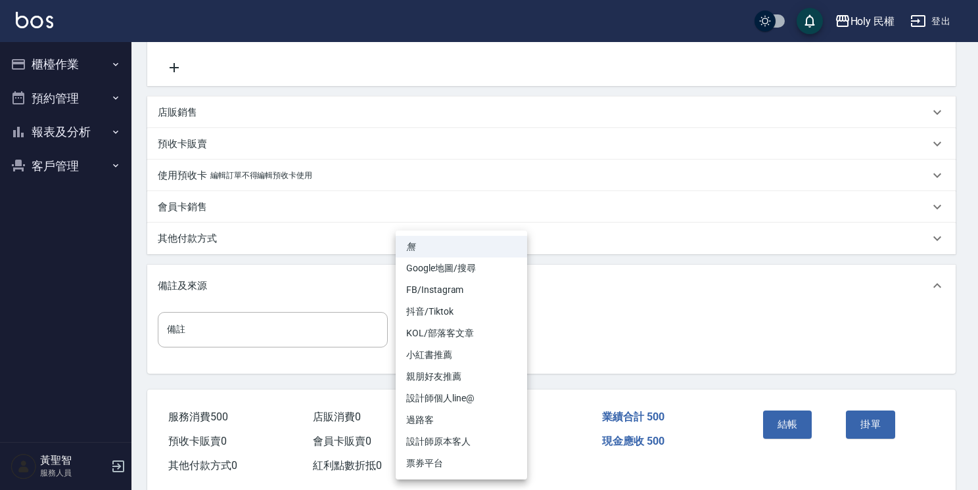
click at [490, 435] on li "設計師原本客人" at bounding box center [461, 442] width 131 height 22
type input "設計師原本客人"
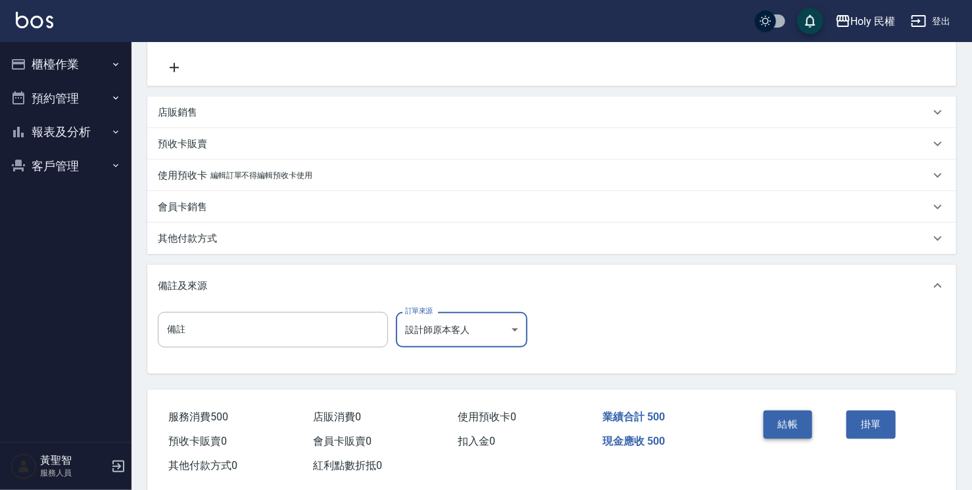
click at [776, 427] on button "結帳" at bounding box center [787, 425] width 49 height 28
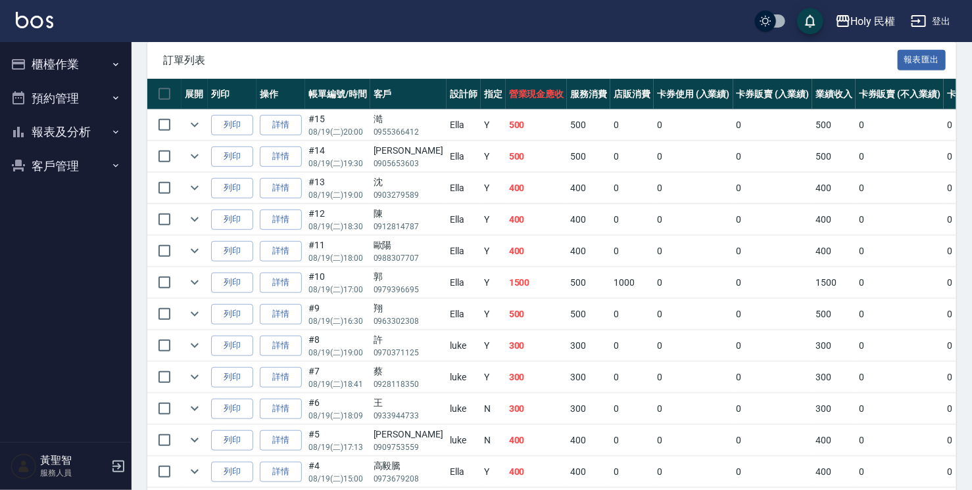
scroll to position [329, 0]
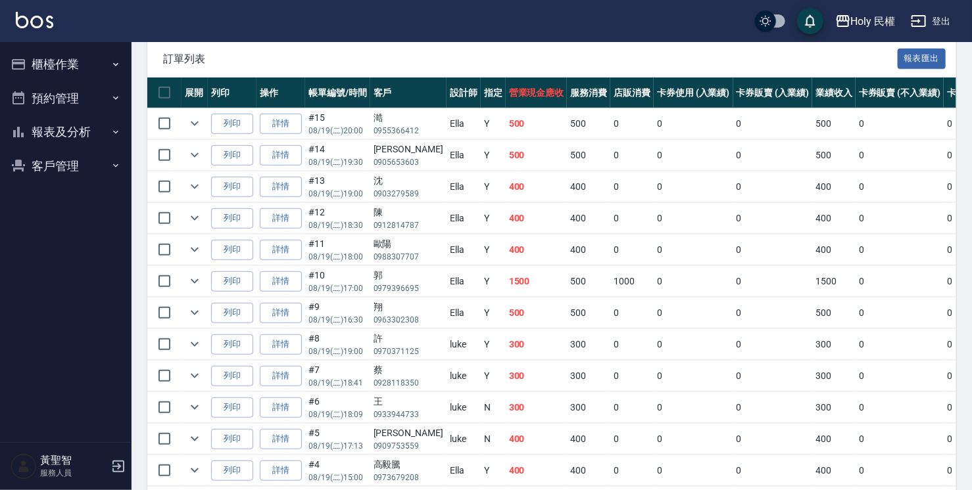
click at [82, 93] on button "預約管理" at bounding box center [65, 99] width 121 height 34
click at [87, 233] on button "報表及分析" at bounding box center [65, 234] width 121 height 34
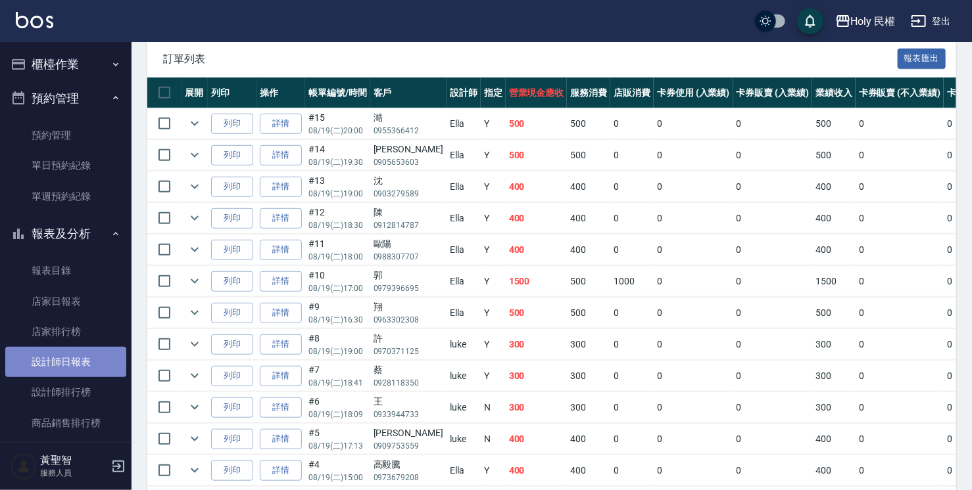
click at [96, 349] on link "設計師日報表" at bounding box center [65, 362] width 121 height 30
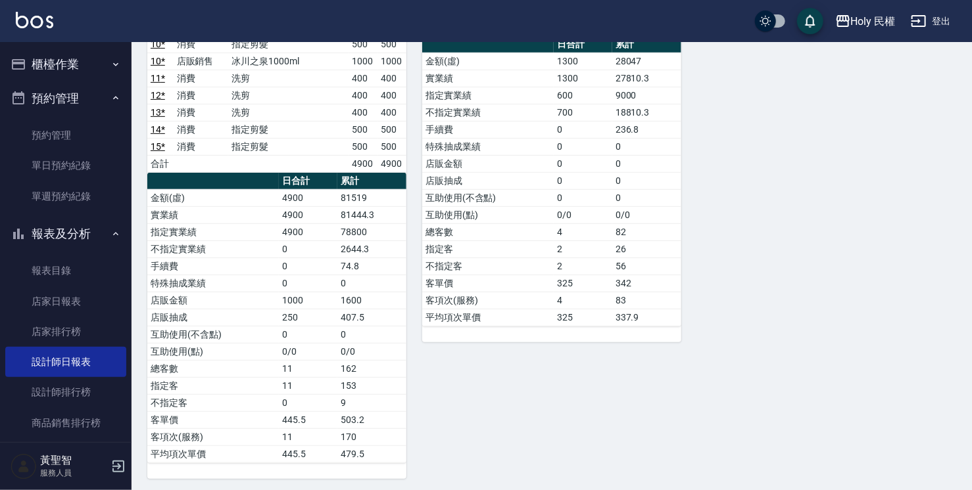
scroll to position [116, 0]
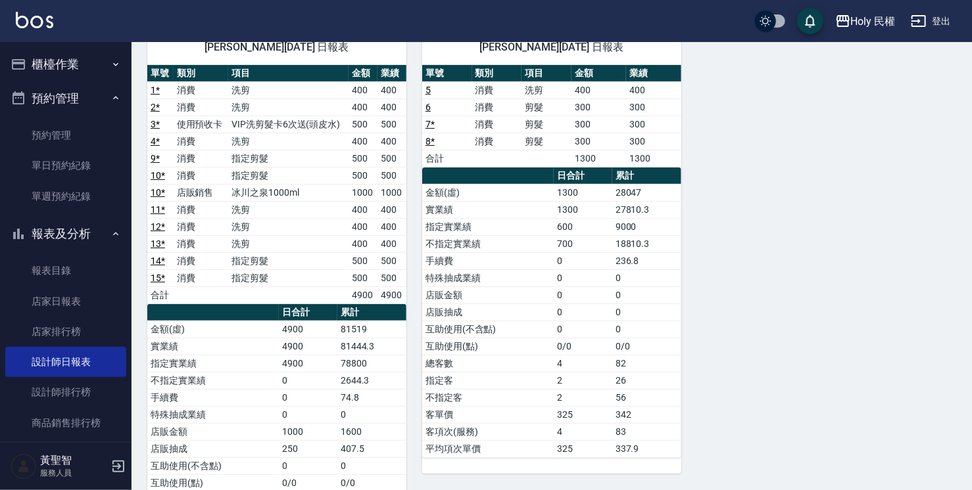
click at [89, 69] on button "櫃檯作業" at bounding box center [65, 64] width 121 height 34
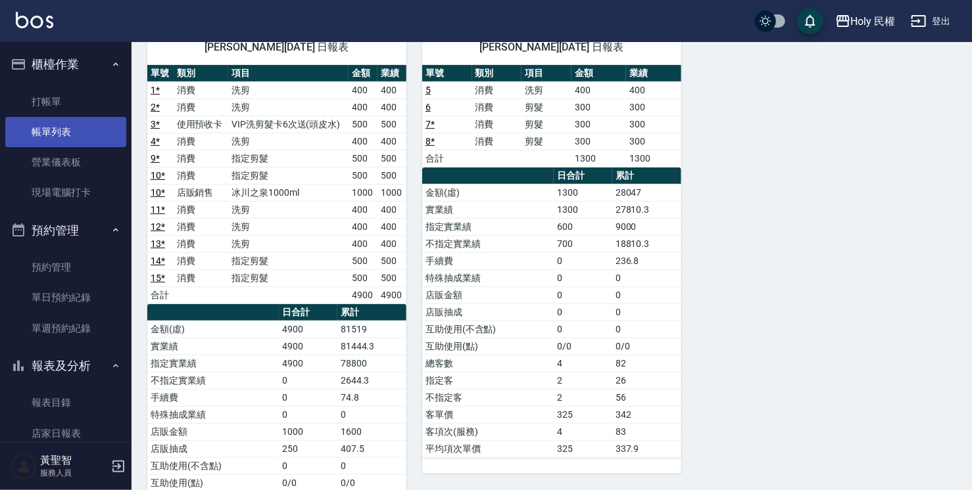
click at [80, 120] on link "帳單列表" at bounding box center [65, 132] width 121 height 30
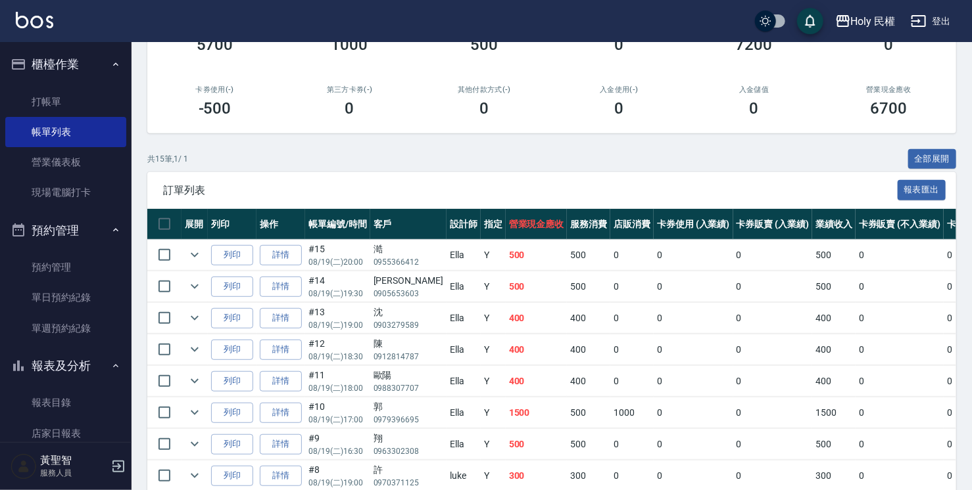
scroll to position [263, 0]
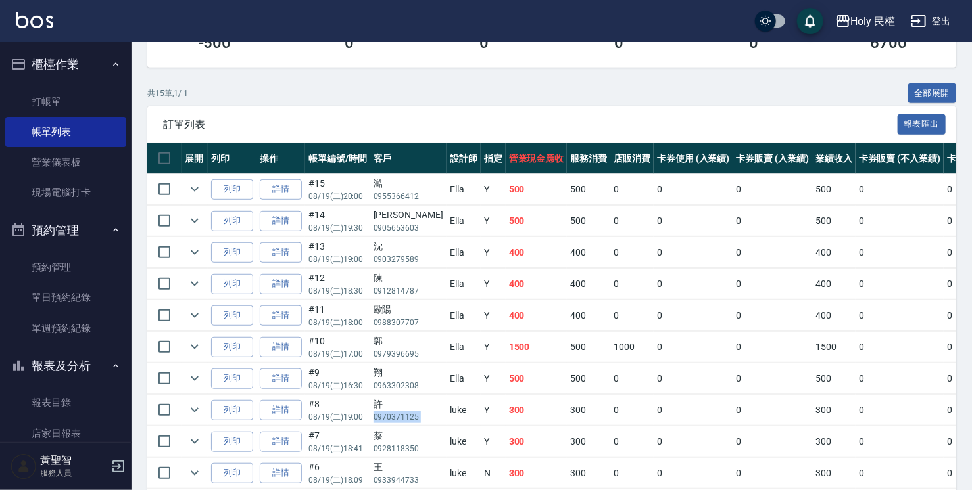
drag, startPoint x: 374, startPoint y: 417, endPoint x: 423, endPoint y: 412, distance: 49.6
click at [423, 412] on tr "列印 詳情 #8 08/19 (二) 19:00 許 0970371125 luke Y 300 300 0 0 0 300 0 0 0 0 0" at bounding box center [714, 410] width 1134 height 31
drag, startPoint x: 423, startPoint y: 412, endPoint x: 413, endPoint y: 411, distance: 10.5
copy p "0970371125"
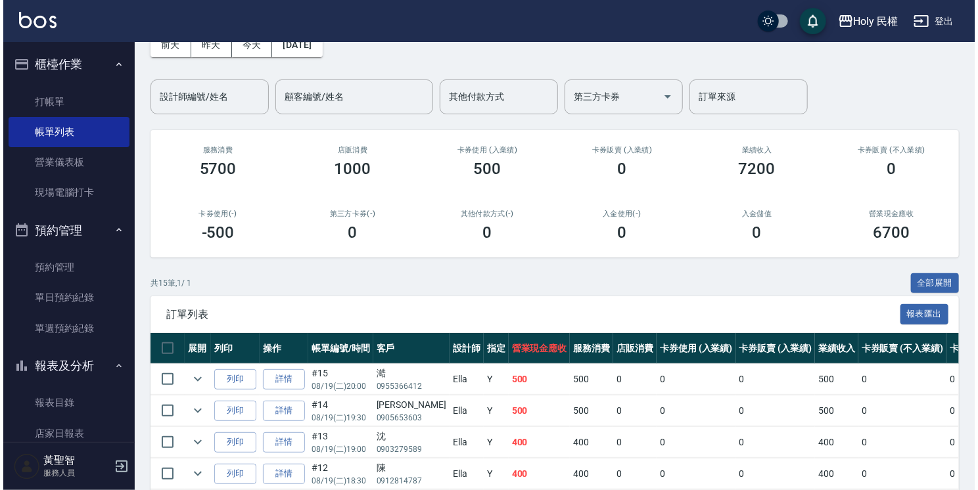
scroll to position [0, 0]
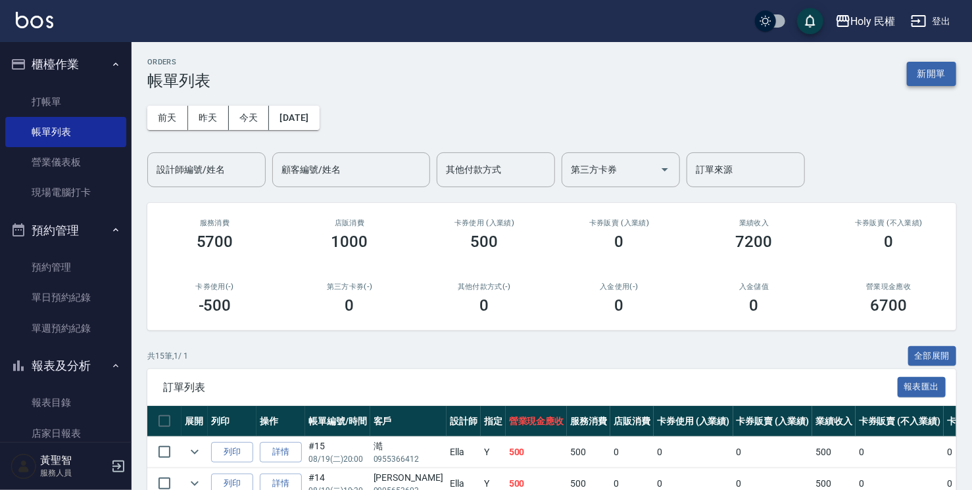
click at [927, 79] on button "新開單" at bounding box center [931, 74] width 49 height 24
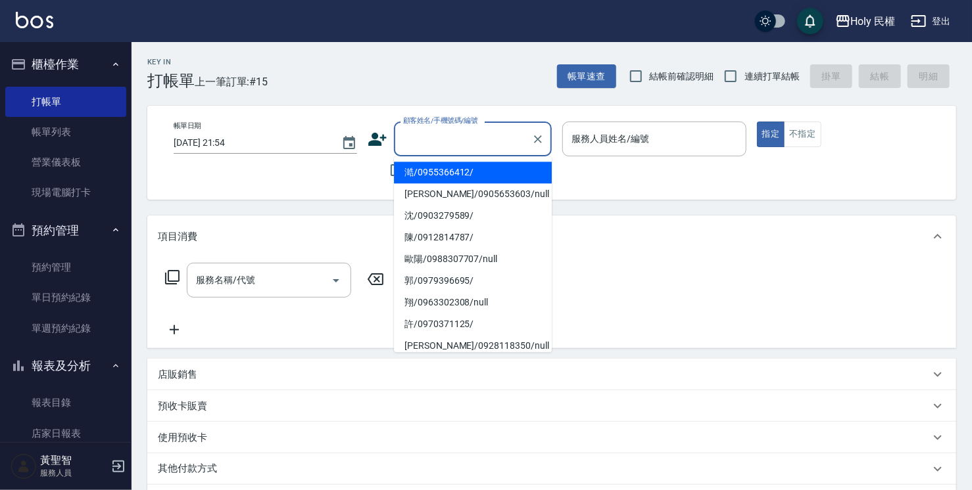
drag, startPoint x: 471, startPoint y: 126, endPoint x: 431, endPoint y: 143, distance: 43.9
click at [431, 143] on input "顧客姓名/手機號碼/編號" at bounding box center [463, 139] width 126 height 23
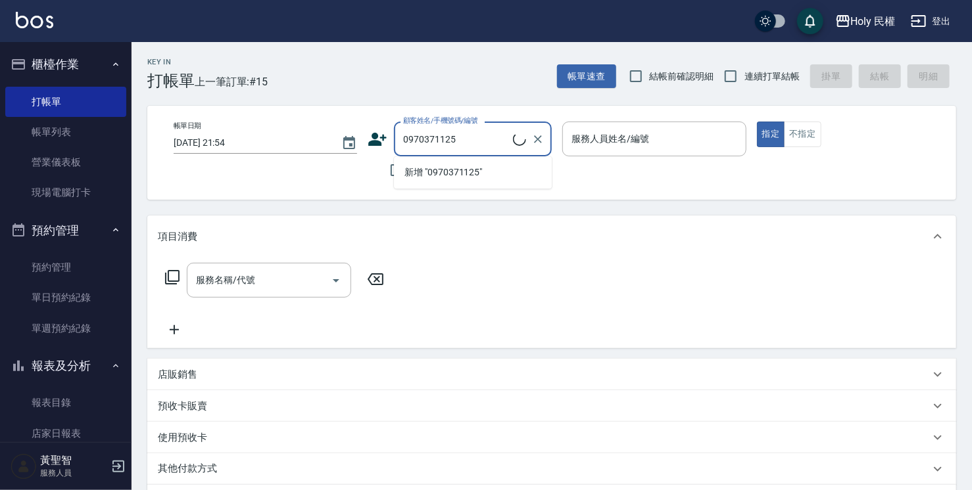
type input "許/0970371125/"
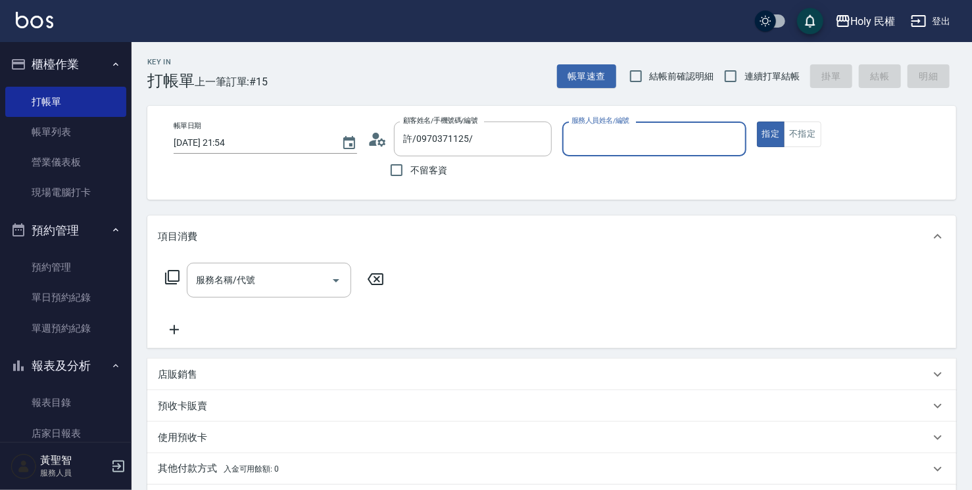
click at [385, 141] on icon at bounding box center [378, 140] width 20 height 20
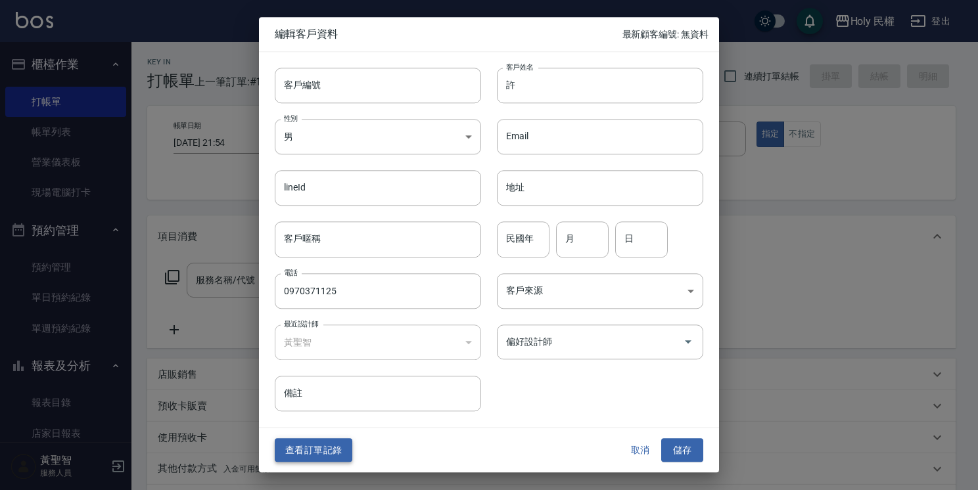
click at [326, 444] on button "查看訂單記錄" at bounding box center [314, 451] width 78 height 24
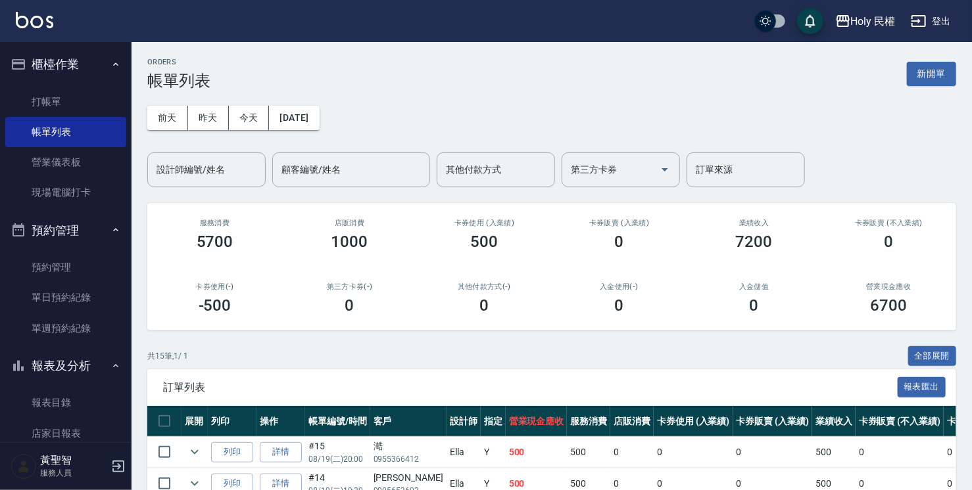
drag, startPoint x: 348, startPoint y: 279, endPoint x: 561, endPoint y: 103, distance: 276.5
click at [561, 103] on div "前天 昨天 今天 2025/08/19 設計師編號/姓名 設計師編號/姓名 顧客編號/姓名 顧客編號/姓名 其他付款方式 其他付款方式 第三方卡券 第三方卡券…" at bounding box center [551, 138] width 809 height 97
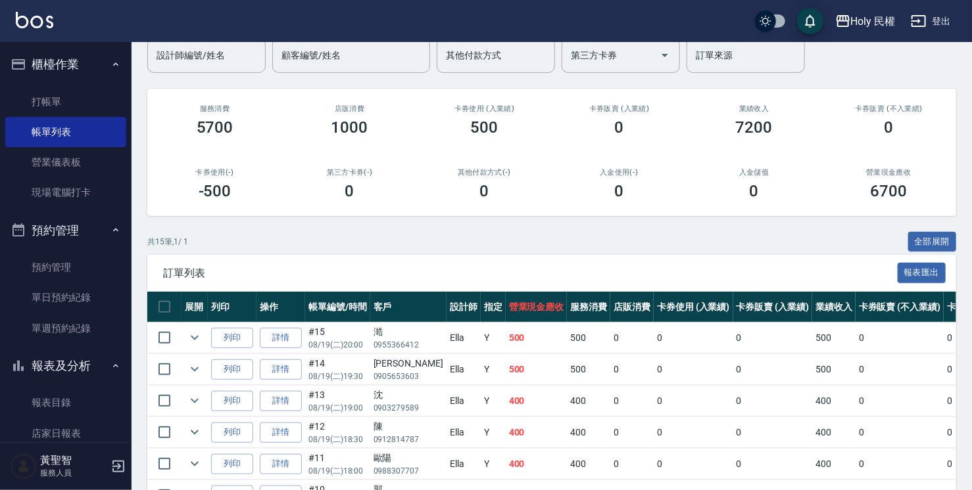
scroll to position [131, 0]
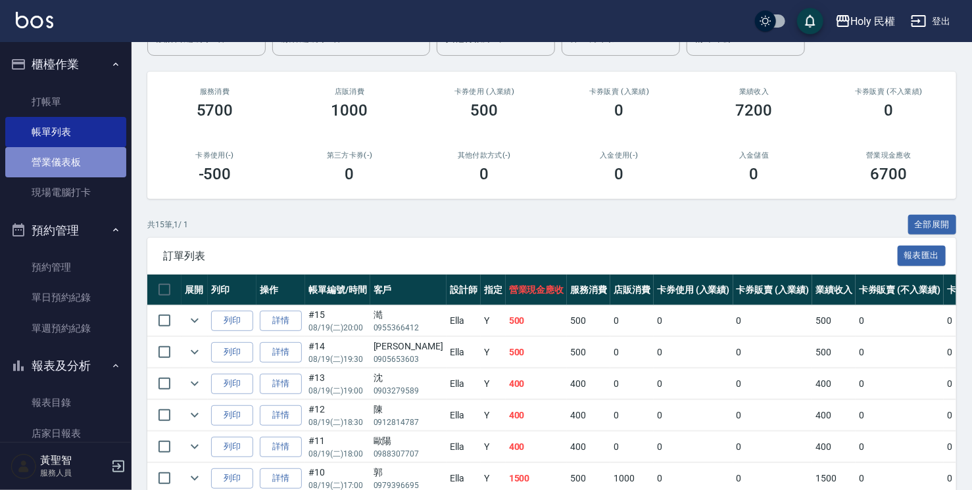
click at [66, 159] on link "營業儀表板" at bounding box center [65, 162] width 121 height 30
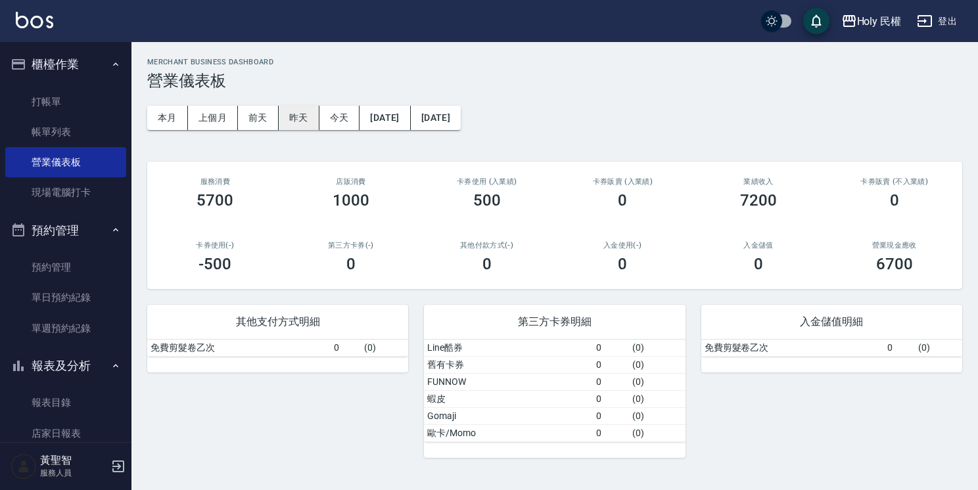
click at [306, 106] on button "昨天" at bounding box center [299, 118] width 41 height 24
click at [252, 117] on button "前天" at bounding box center [258, 118] width 41 height 24
click at [332, 115] on button "今天" at bounding box center [340, 118] width 41 height 24
click at [287, 120] on button "昨天" at bounding box center [299, 118] width 41 height 24
